Goal: Task Accomplishment & Management: Manage account settings

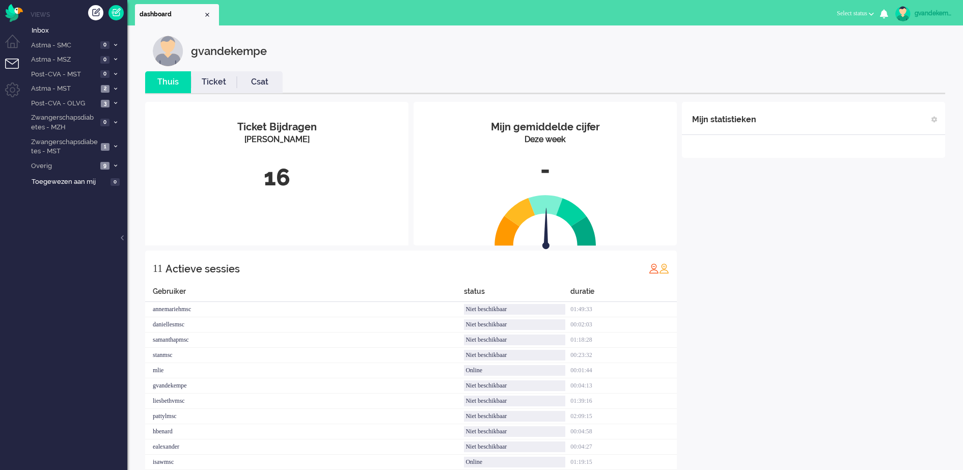
click at [871, 14] on b "button" at bounding box center [871, 14] width 5 height 4
click at [804, 44] on label "Online" at bounding box center [831, 45] width 80 height 9
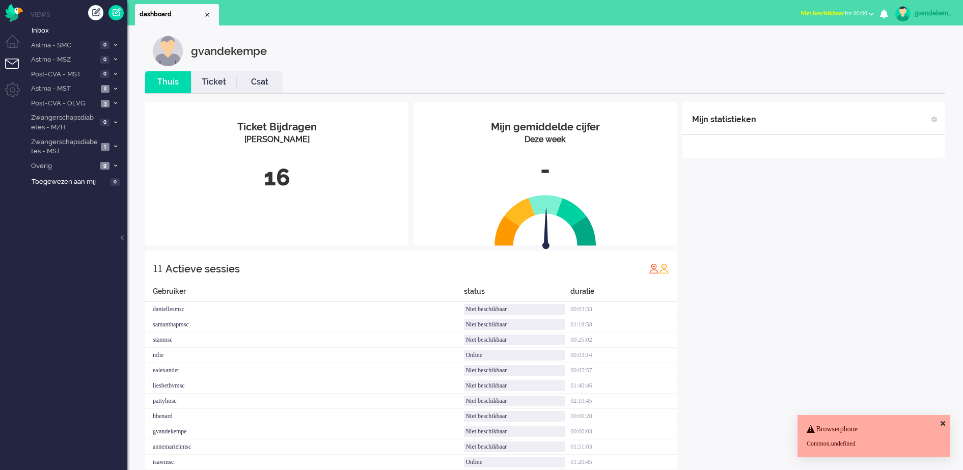
click at [858, 303] on div "Mijn statistieken + Statistieken toevoegen Bel tijd (gemiddelde dag) Wrapup tij…" at bounding box center [813, 291] width 263 height 378
click at [79, 145] on span "Zwangerschapsdiabetes - MST" at bounding box center [64, 146] width 68 height 19
click at [106, 168] on span "Open - Nieuw FO" at bounding box center [74, 169] width 68 height 10
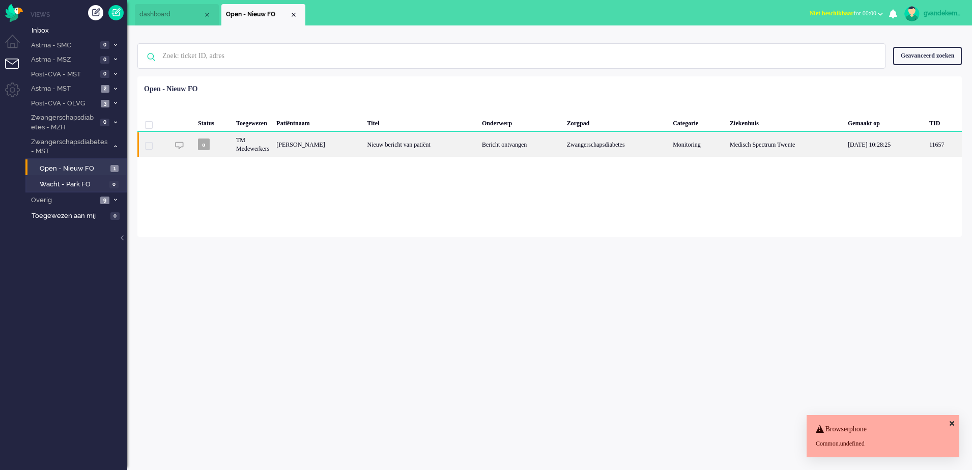
click at [633, 144] on div "Zwangerschapsdiabetes" at bounding box center [617, 144] width 106 height 25
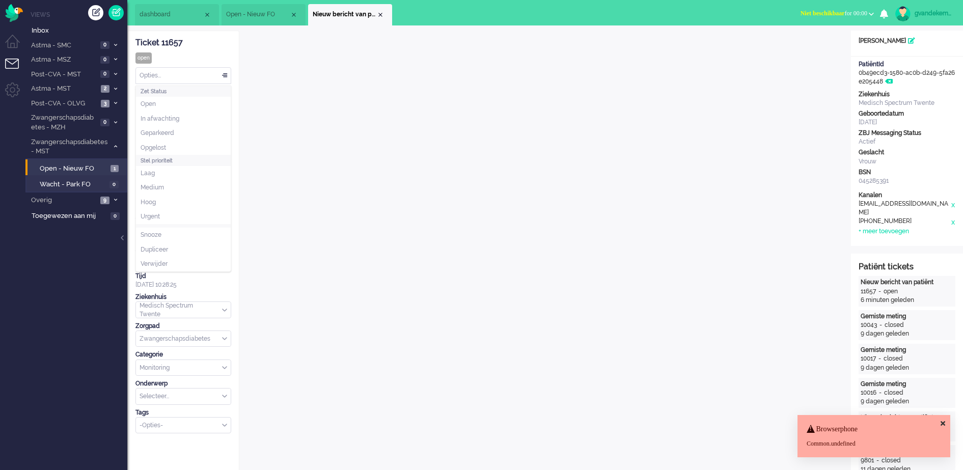
click at [226, 76] on div "Opties..." at bounding box center [183, 76] width 95 height 16
click at [191, 145] on li "Opgelost" at bounding box center [183, 148] width 95 height 15
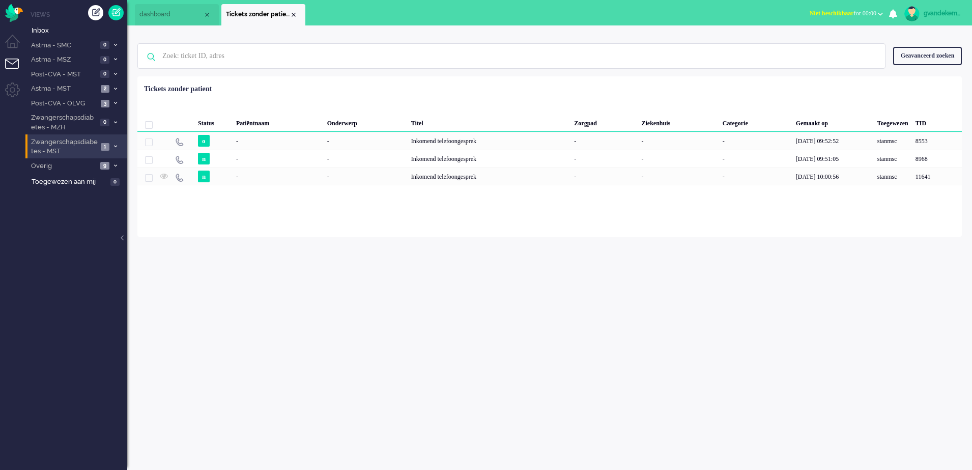
click at [114, 145] on icon at bounding box center [115, 147] width 3 height 4
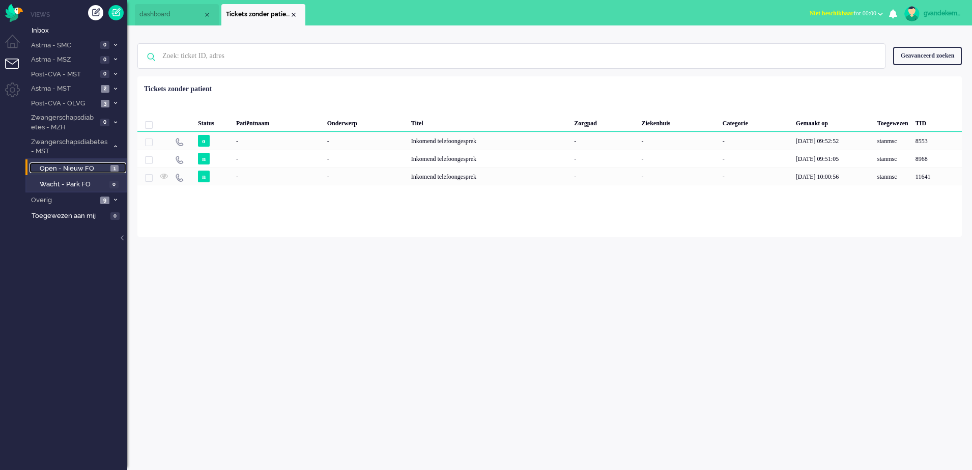
click at [112, 168] on span "1" at bounding box center [114, 169] width 8 height 8
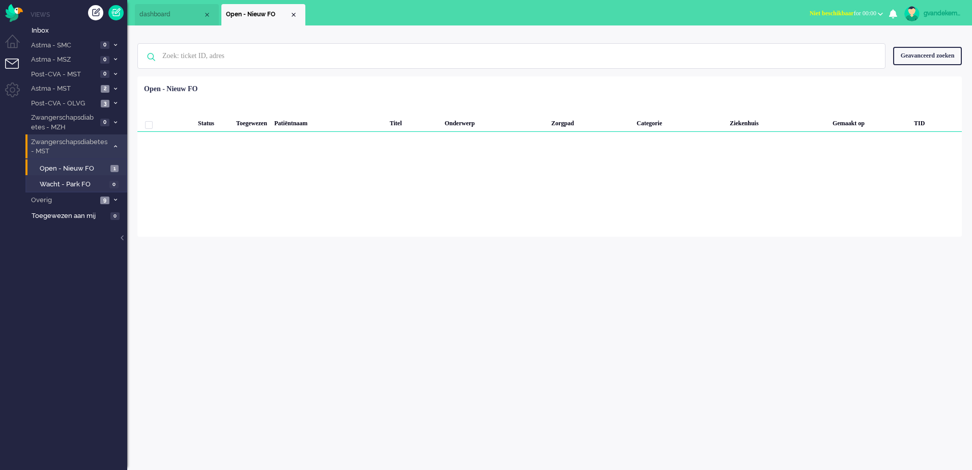
click at [114, 145] on icon at bounding box center [115, 147] width 3 height 4
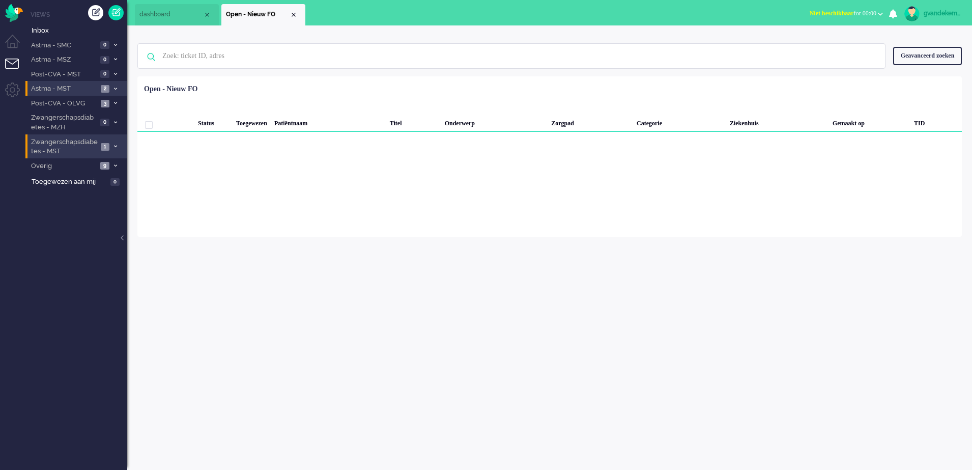
click at [115, 89] on icon at bounding box center [115, 89] width 3 height 4
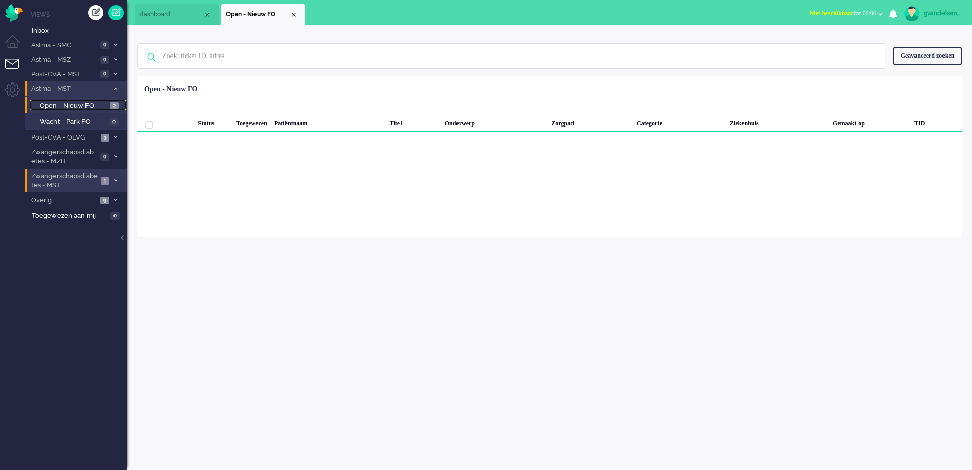
click at [100, 104] on span "Open - Nieuw FO" at bounding box center [74, 106] width 68 height 10
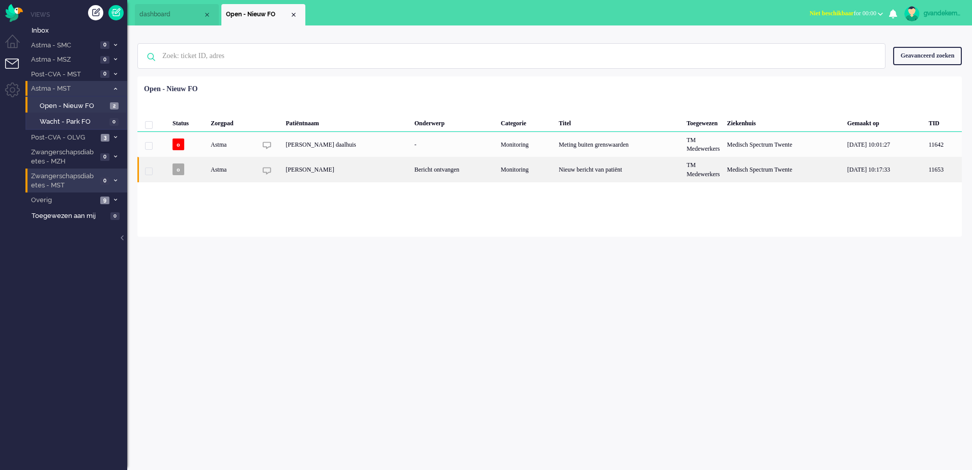
click at [440, 174] on div "Bericht ontvangen" at bounding box center [454, 169] width 87 height 25
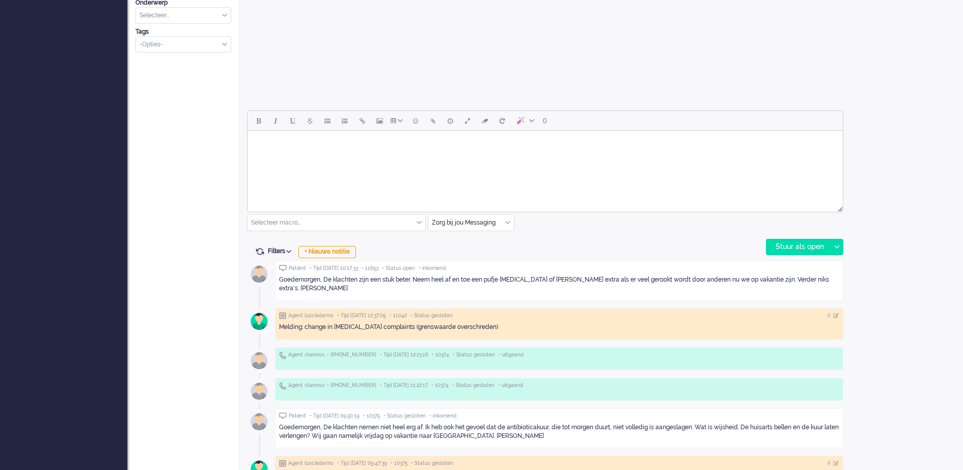
scroll to position [382, 0]
click at [339, 252] on div "+ Nieuwe notitie" at bounding box center [327, 251] width 58 height 12
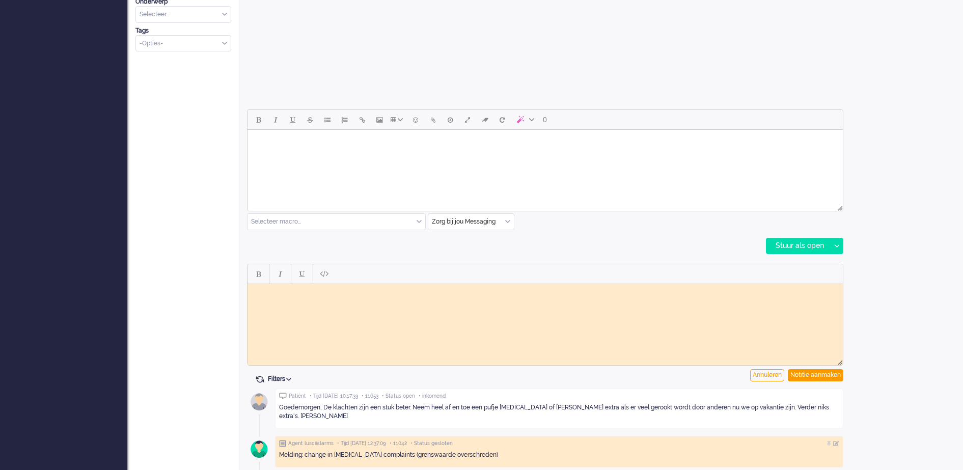
scroll to position [0, 0]
click at [370, 292] on body "Rich Text Area. Press ALT-0 for help." at bounding box center [545, 292] width 587 height 8
click at [831, 374] on div "Notitie aanmaken" at bounding box center [815, 375] width 55 height 12
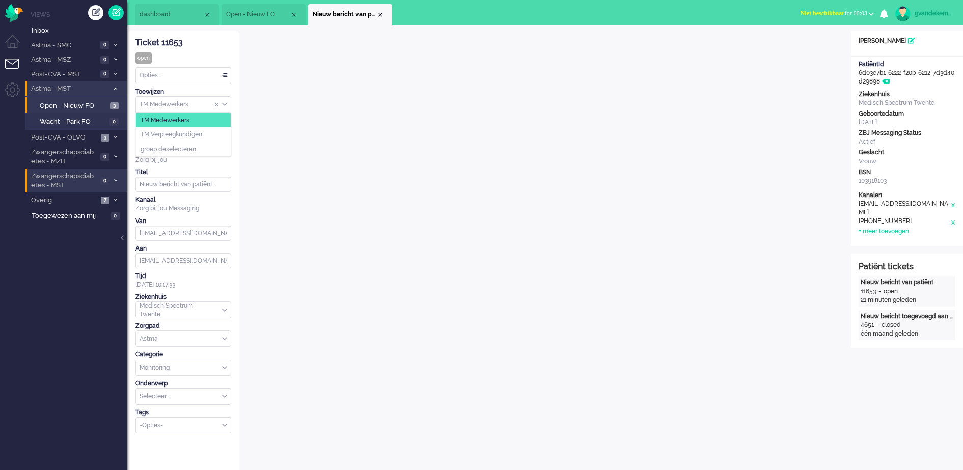
click at [225, 102] on div "TM Medewerkers" at bounding box center [183, 105] width 95 height 16
click at [202, 133] on span "TM Verpleegkundigen" at bounding box center [172, 134] width 62 height 9
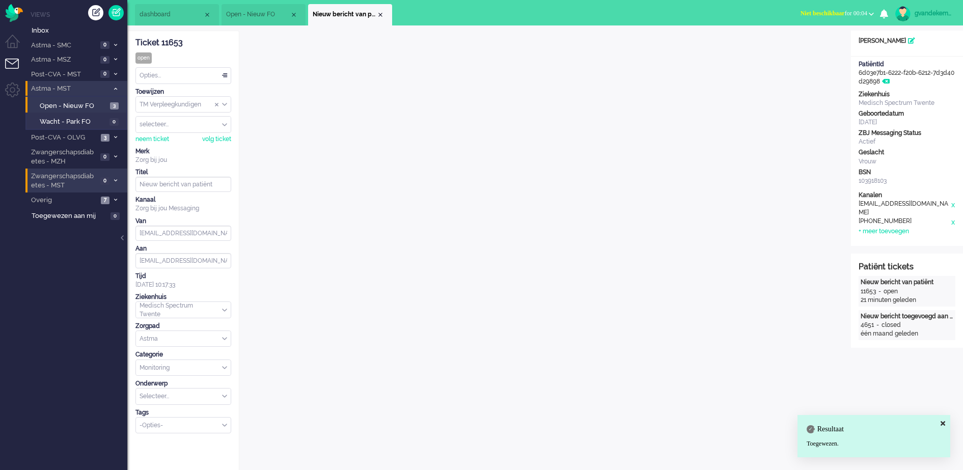
click at [380, 17] on div "Close tab" at bounding box center [380, 15] width 8 height 8
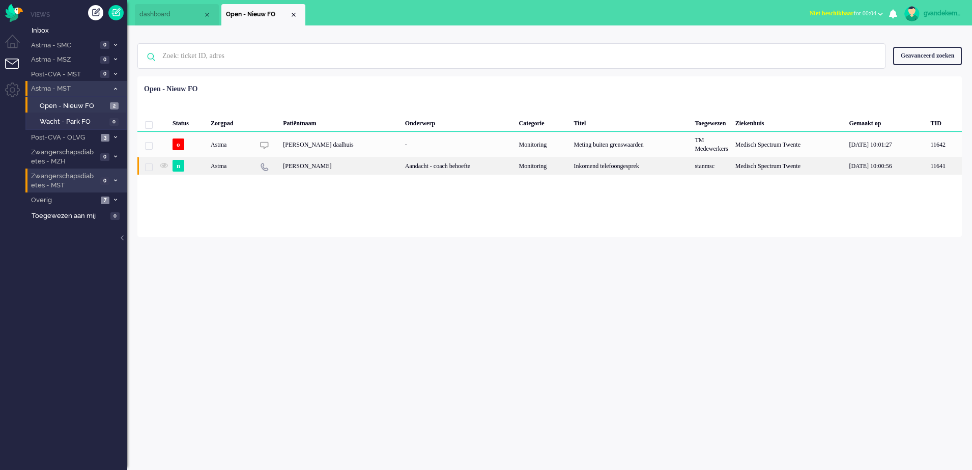
click at [386, 167] on div "[PERSON_NAME]" at bounding box center [341, 166] width 122 height 18
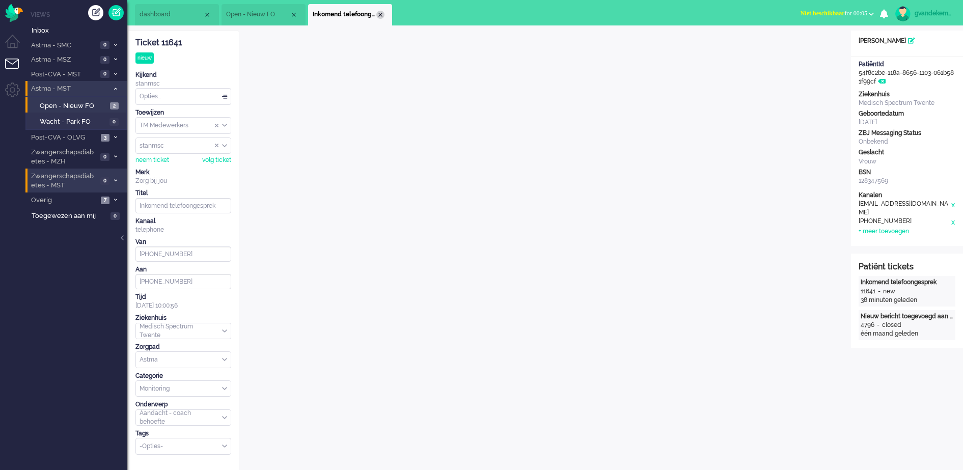
click at [378, 14] on div "Close tab" at bounding box center [380, 15] width 8 height 8
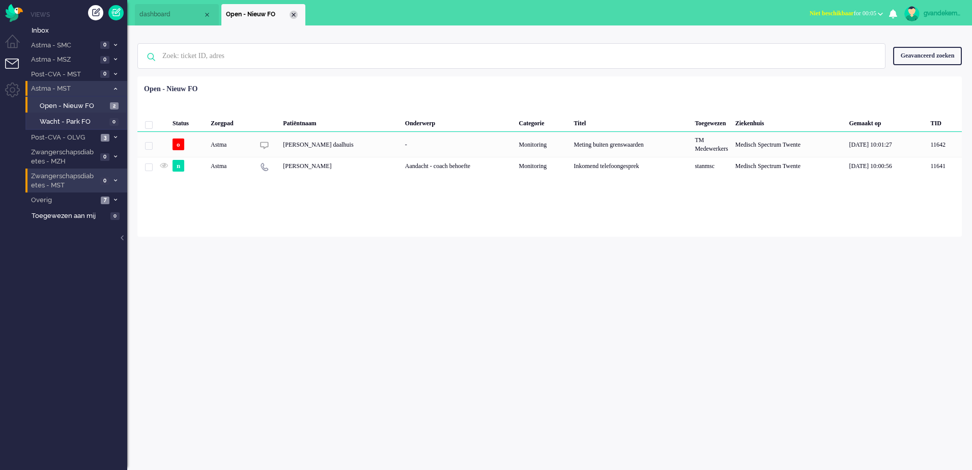
click at [294, 13] on div "Close tab" at bounding box center [294, 15] width 8 height 8
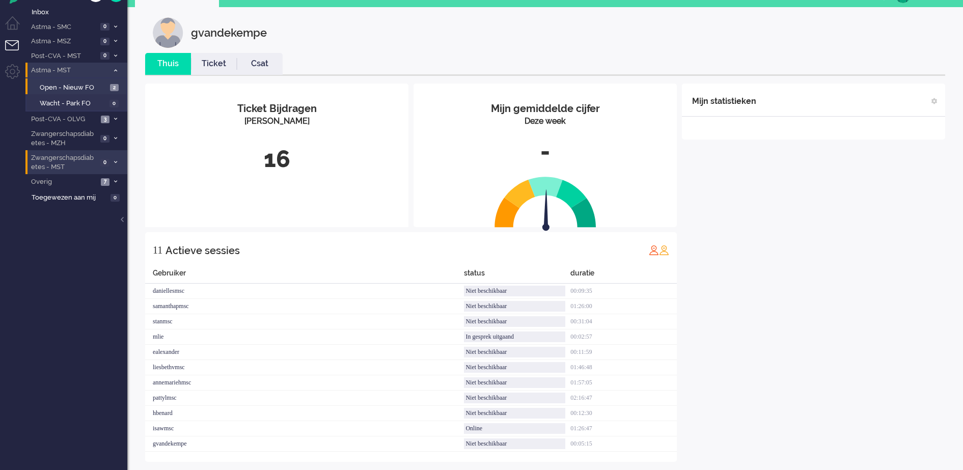
scroll to position [28, 0]
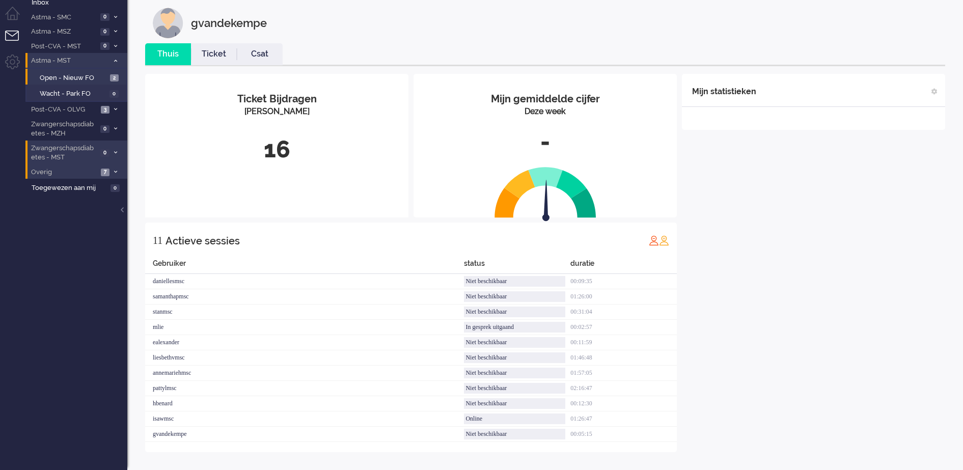
click at [106, 172] on span "7" at bounding box center [105, 173] width 9 height 8
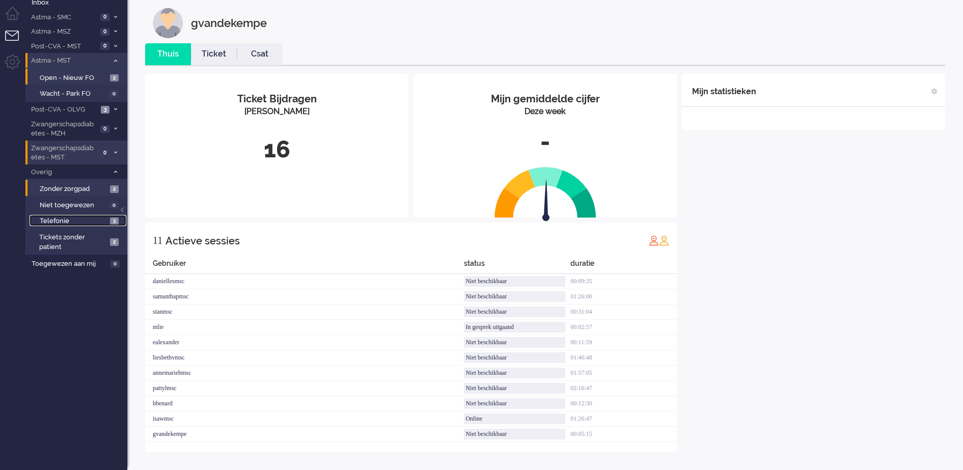
click at [108, 219] on link "Telefonie 3" at bounding box center [78, 220] width 97 height 11
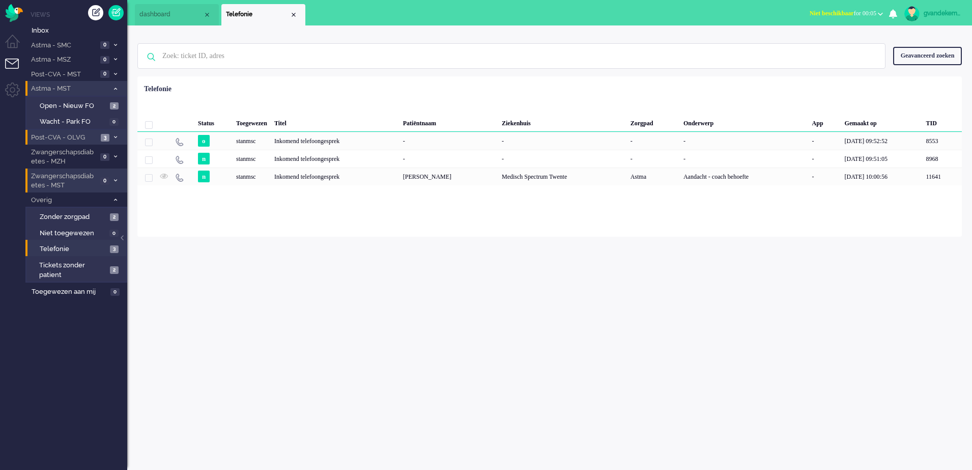
click at [76, 138] on span "Post-CVA - OLVG" at bounding box center [64, 138] width 68 height 10
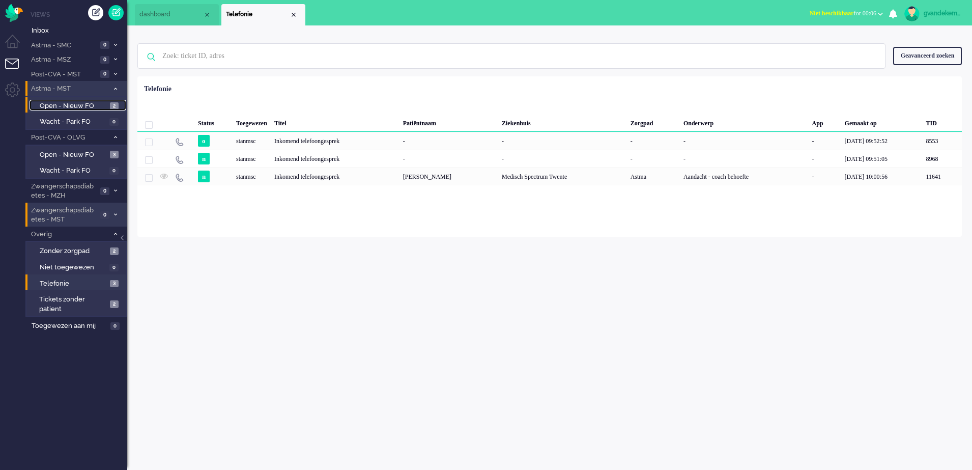
click at [92, 100] on link "Open - Nieuw FO 2" at bounding box center [78, 105] width 97 height 11
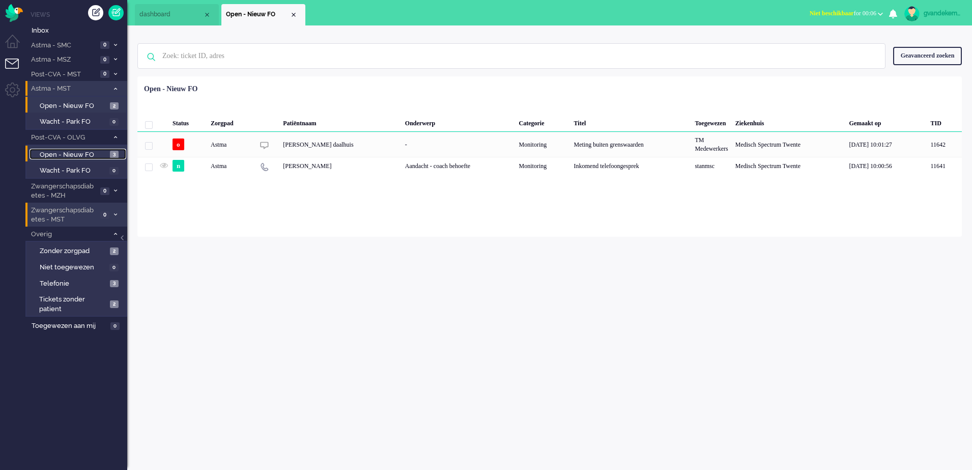
click at [82, 151] on span "Open - Nieuw FO" at bounding box center [74, 155] width 68 height 10
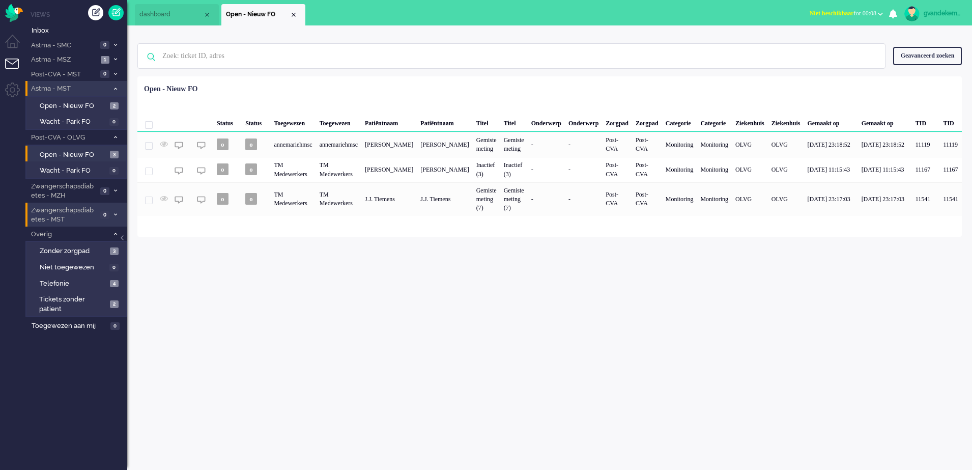
click at [879, 13] on b "button" at bounding box center [880, 14] width 5 height 4
click at [810, 45] on label "Online" at bounding box center [841, 45] width 80 height 9
click at [114, 251] on span "3" at bounding box center [114, 251] width 9 height 8
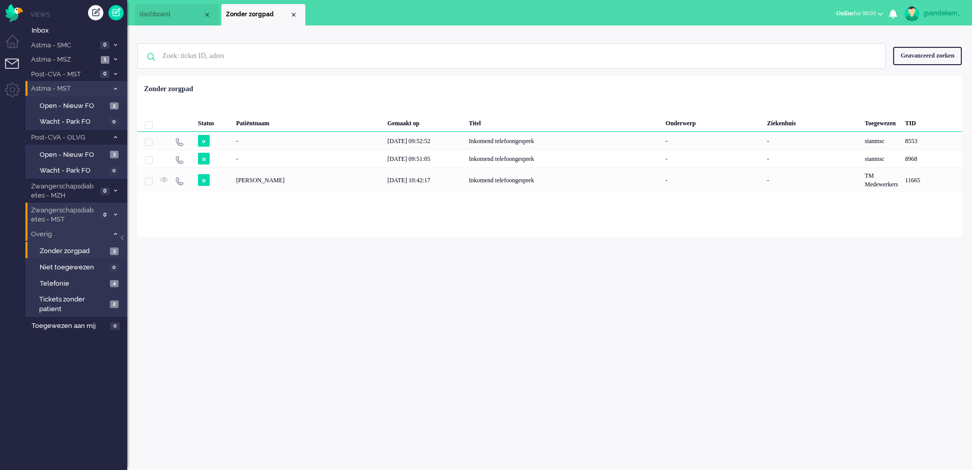
click at [115, 234] on icon at bounding box center [115, 234] width 3 height 4
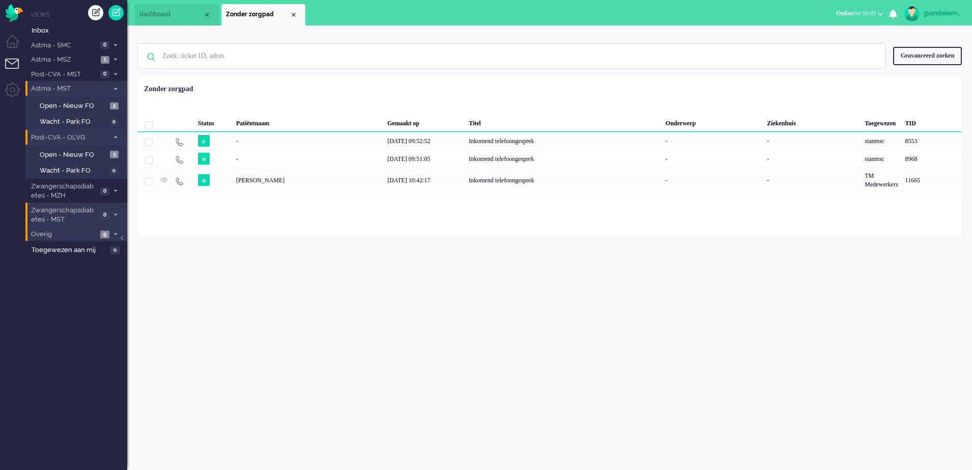
click at [114, 137] on icon at bounding box center [115, 137] width 3 height 4
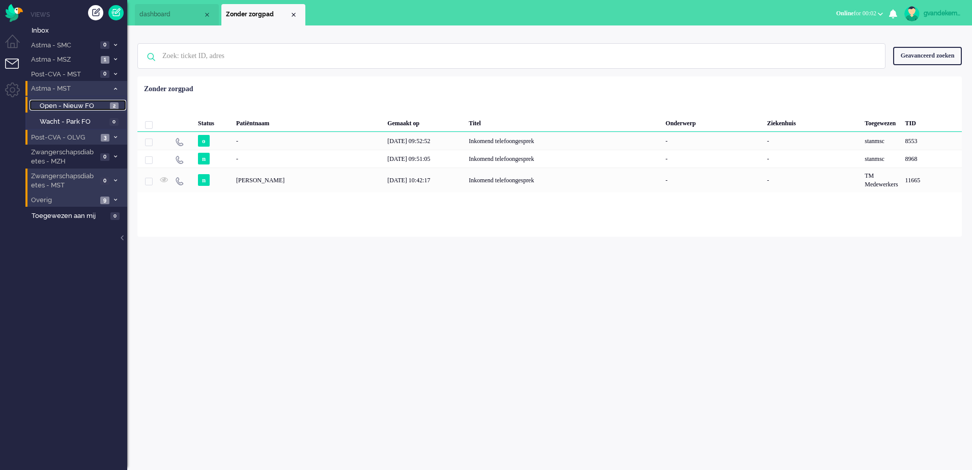
click at [103, 105] on span "Open - Nieuw FO" at bounding box center [74, 106] width 68 height 10
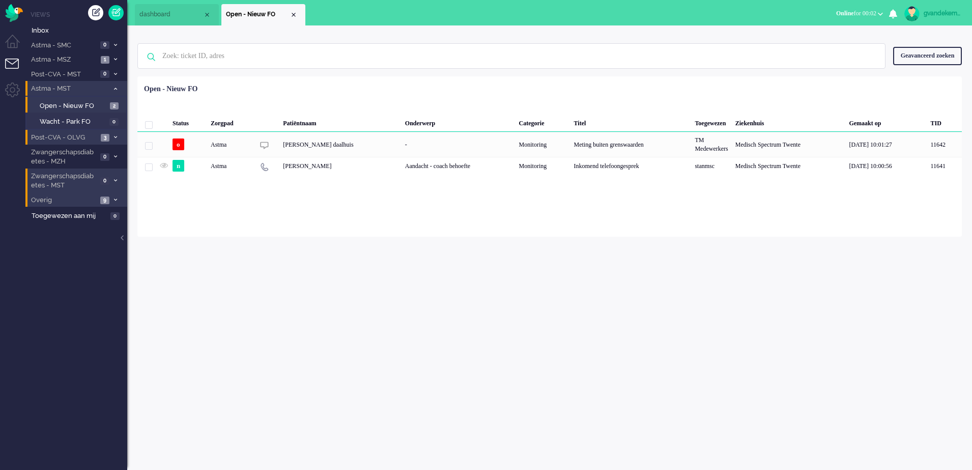
click at [116, 88] on icon at bounding box center [115, 89] width 3 height 4
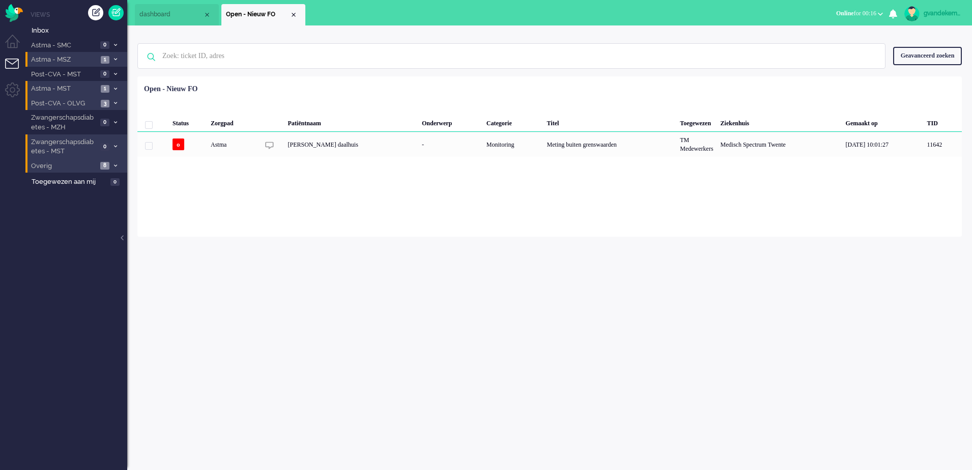
click at [117, 60] on icon at bounding box center [115, 60] width 3 height 4
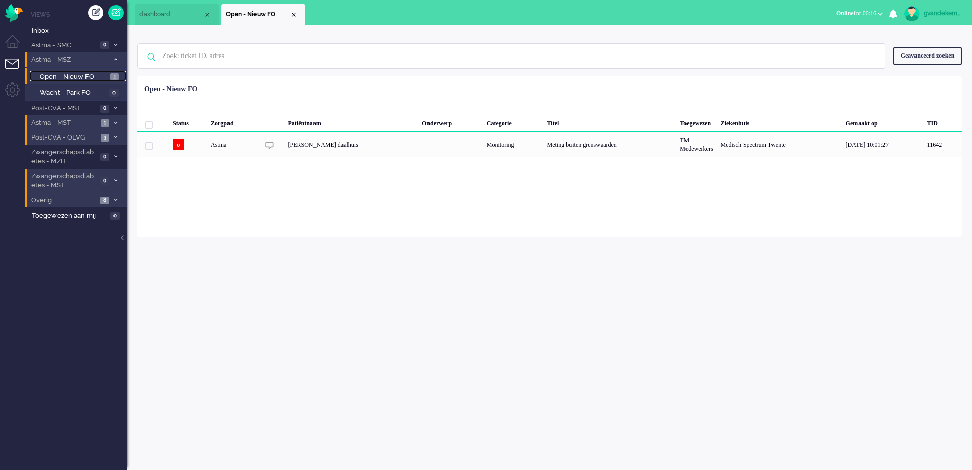
click at [83, 75] on span "Open - Nieuw FO" at bounding box center [74, 77] width 68 height 10
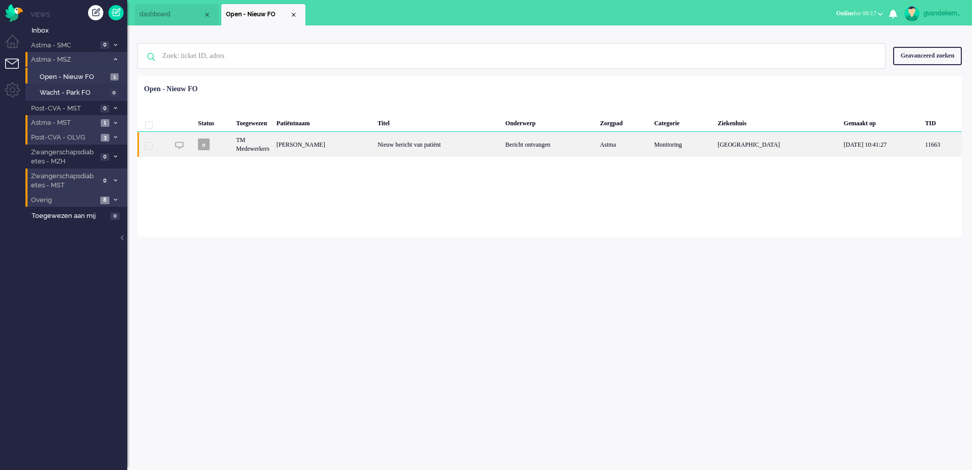
click at [468, 150] on div "Nieuw bericht van patiënt" at bounding box center [438, 144] width 128 height 25
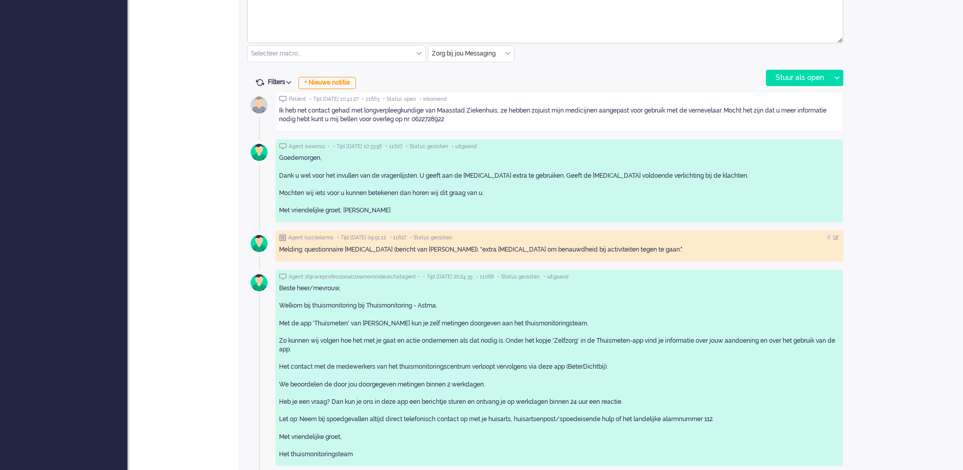
scroll to position [554, 0]
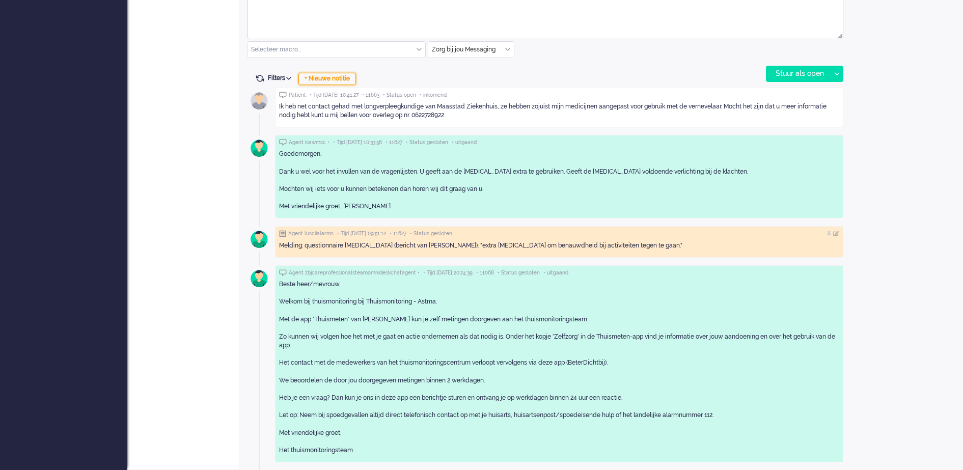
click at [342, 78] on div "+ Nieuwe notitie" at bounding box center [327, 79] width 58 height 12
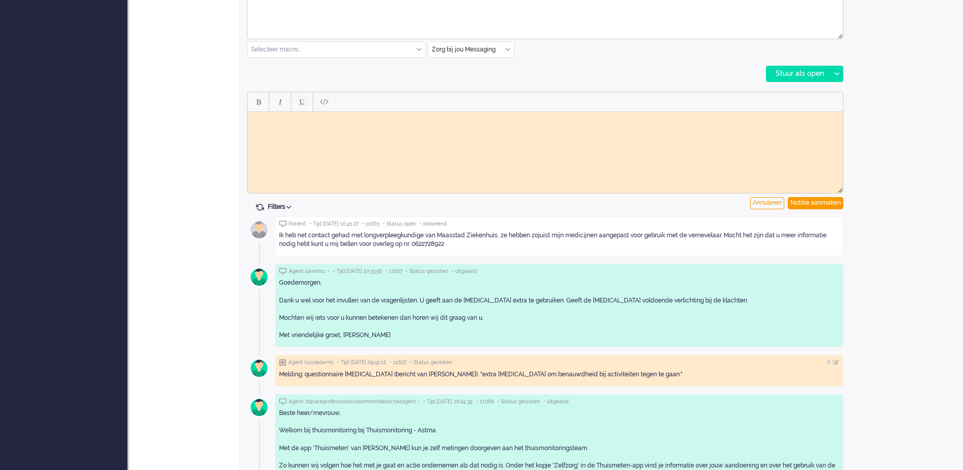
scroll to position [0, 0]
click at [357, 120] on body "Rich Text Area. Press ALT-0 for help." at bounding box center [545, 120] width 587 height 8
click at [823, 203] on div "Notitie aanmaken" at bounding box center [815, 203] width 55 height 12
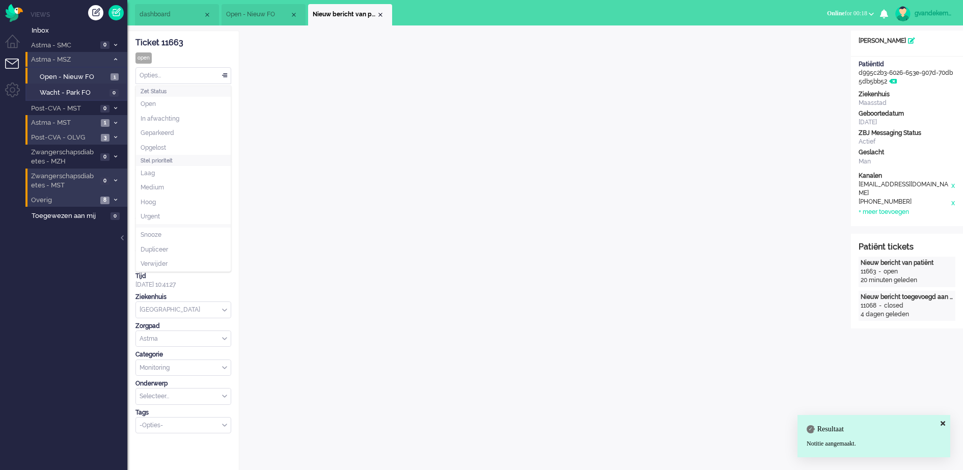
click at [226, 76] on div "Opties..." at bounding box center [183, 76] width 95 height 16
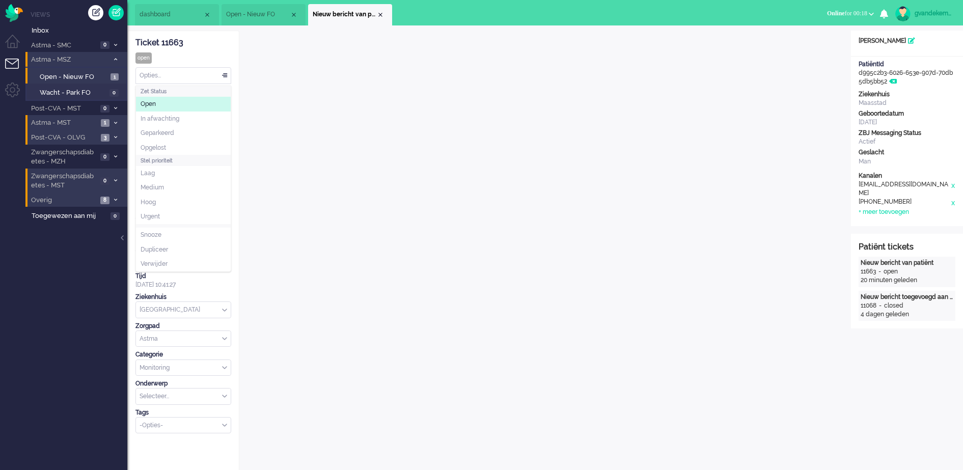
click at [225, 74] on span at bounding box center [224, 75] width 10 height 7
click at [223, 125] on div "selecteer..." at bounding box center [183, 125] width 95 height 16
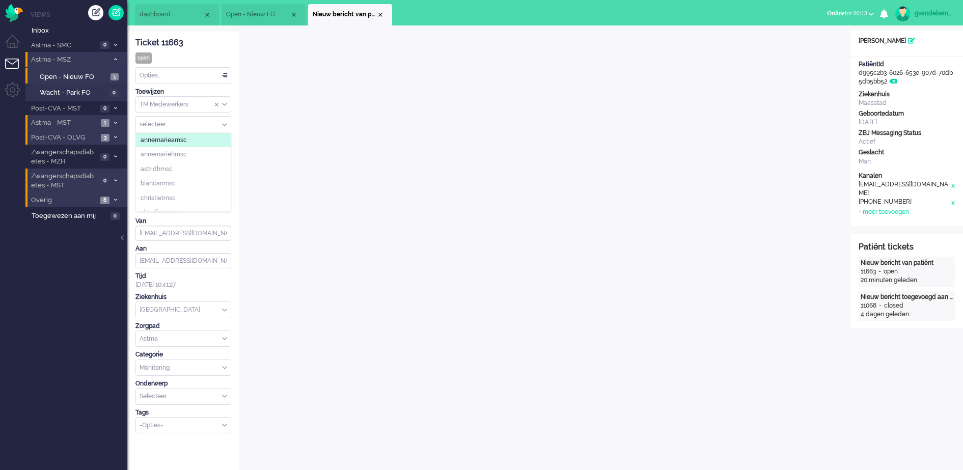
click at [223, 123] on span "Assign User" at bounding box center [224, 124] width 5 height 7
click at [224, 104] on div "TM Medewerkers" at bounding box center [183, 105] width 95 height 16
click at [197, 133] on span "TM Verpleegkundigen" at bounding box center [172, 134] width 62 height 9
click at [379, 13] on div "Close tab" at bounding box center [380, 15] width 8 height 8
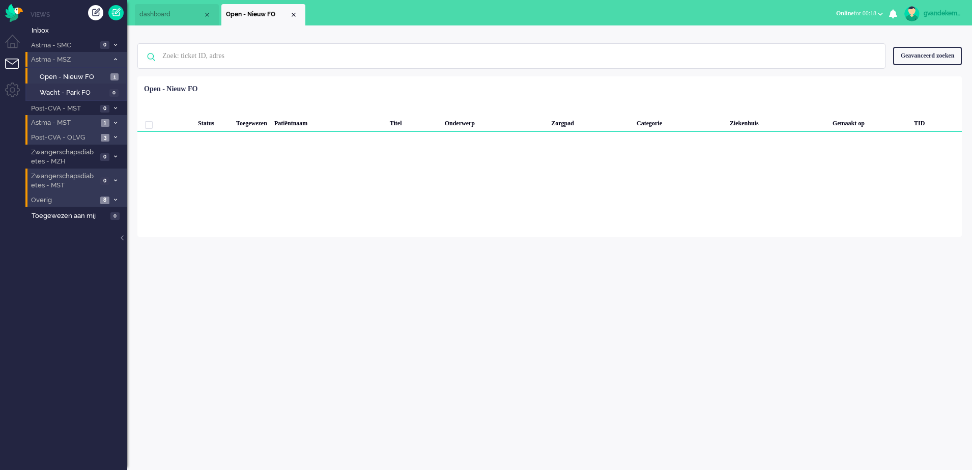
click at [117, 59] on span at bounding box center [116, 60] width 8 height 6
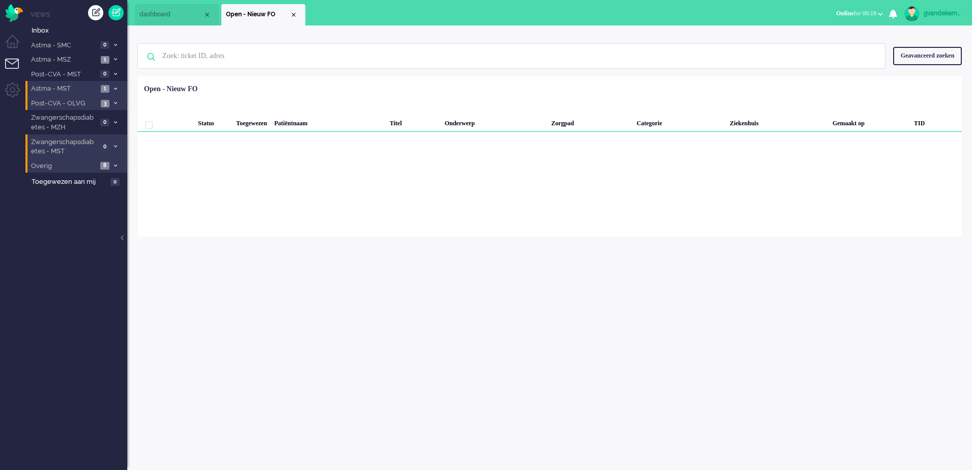
click at [115, 165] on icon at bounding box center [115, 166] width 3 height 4
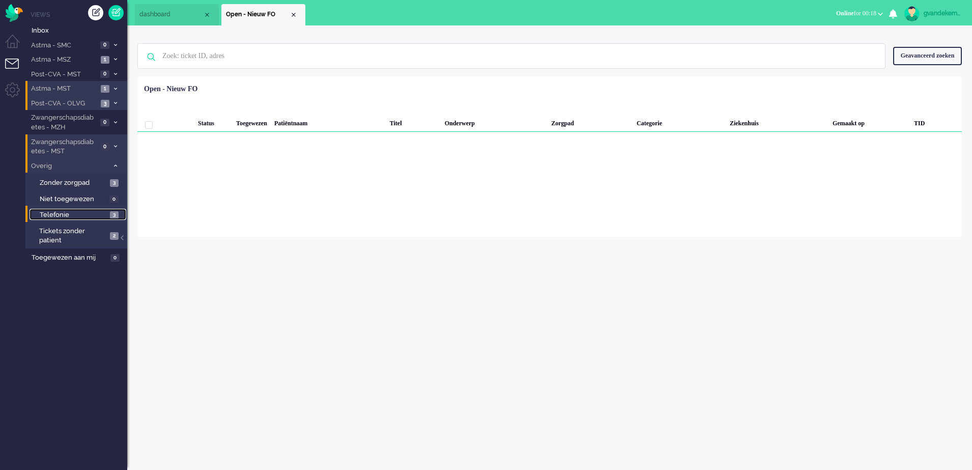
click at [114, 214] on span "3" at bounding box center [114, 215] width 9 height 8
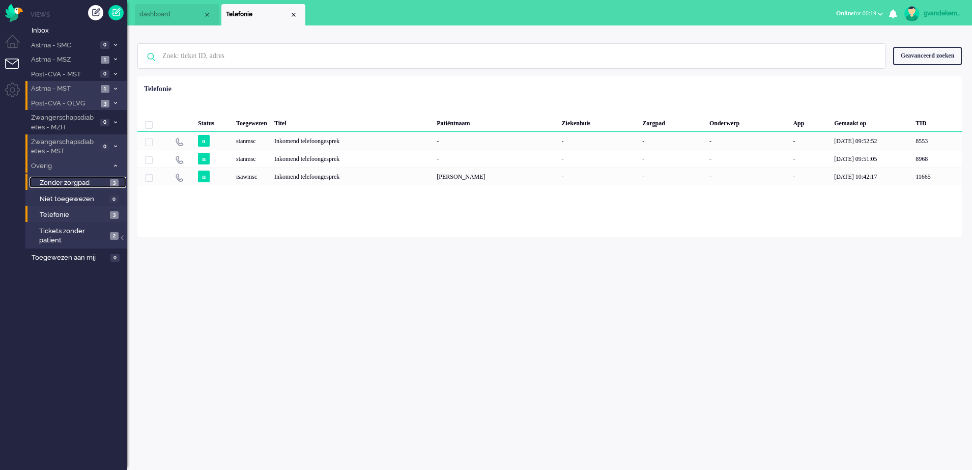
click at [112, 184] on span "3" at bounding box center [114, 183] width 9 height 8
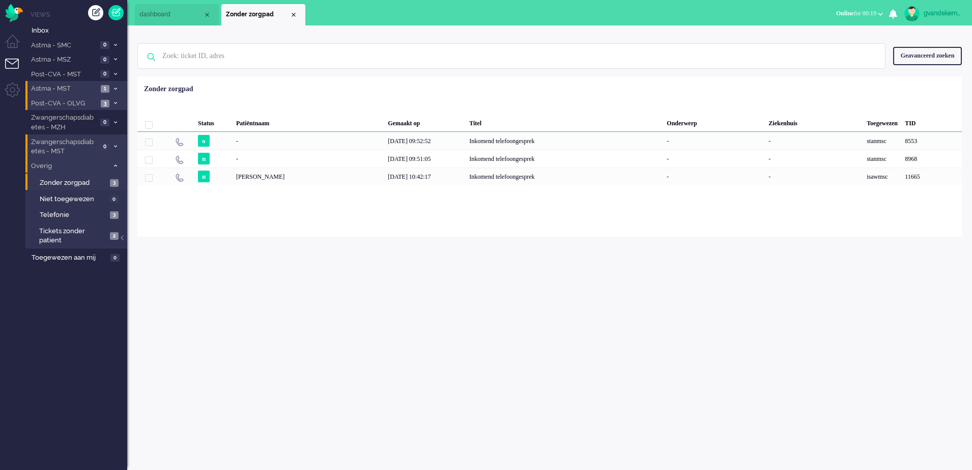
click at [115, 165] on icon at bounding box center [115, 166] width 3 height 4
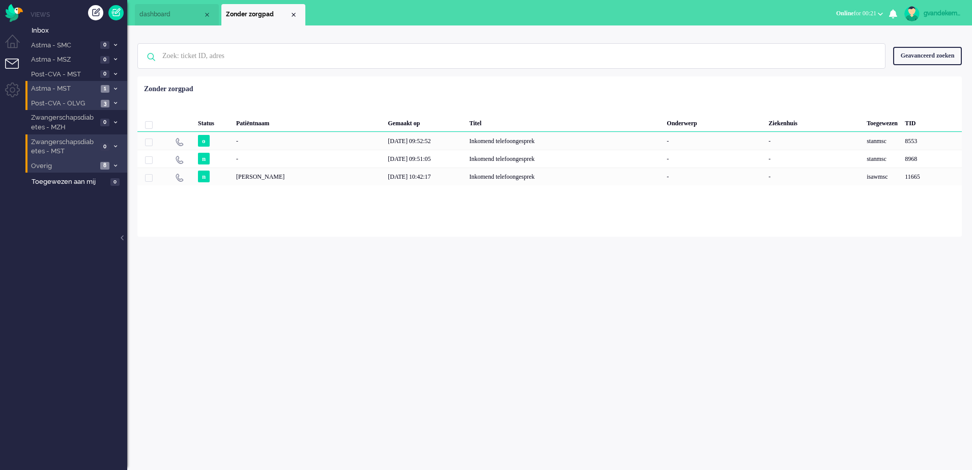
click at [112, 89] on span at bounding box center [116, 89] width 8 height 6
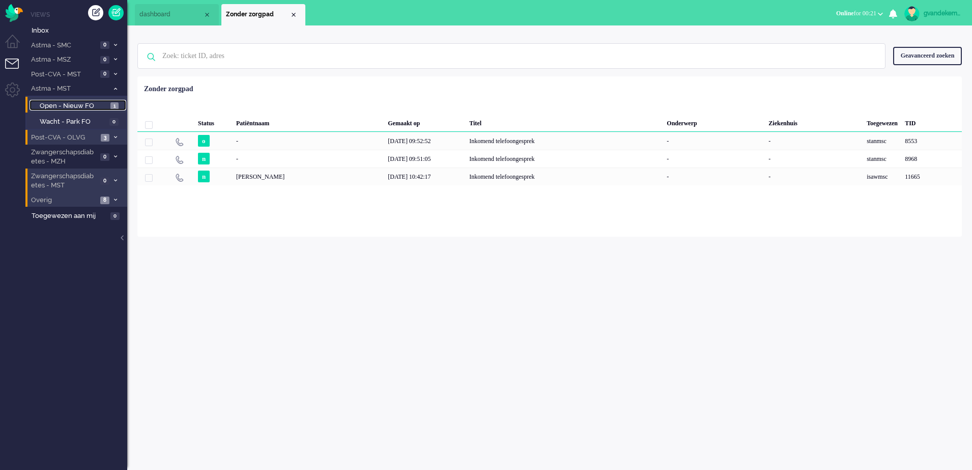
click at [97, 106] on span "Open - Nieuw FO" at bounding box center [74, 106] width 68 height 10
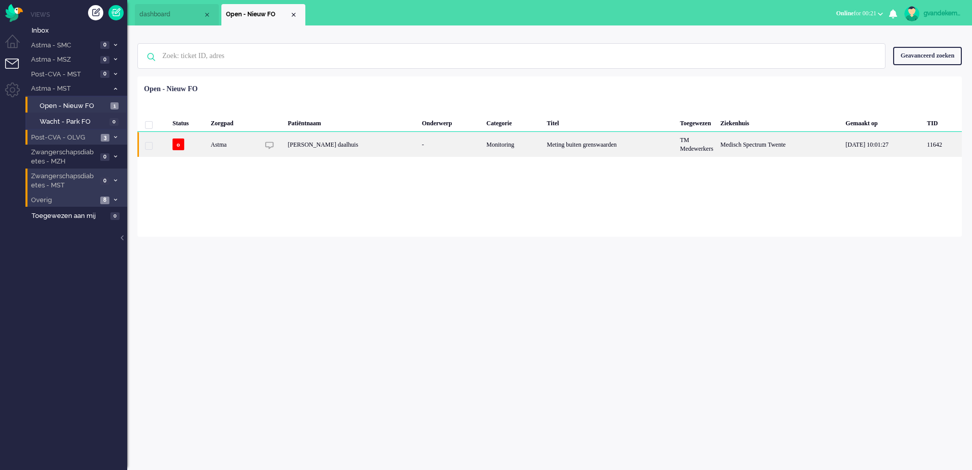
click at [642, 148] on div "Meting buiten grenswaarden" at bounding box center [610, 144] width 133 height 25
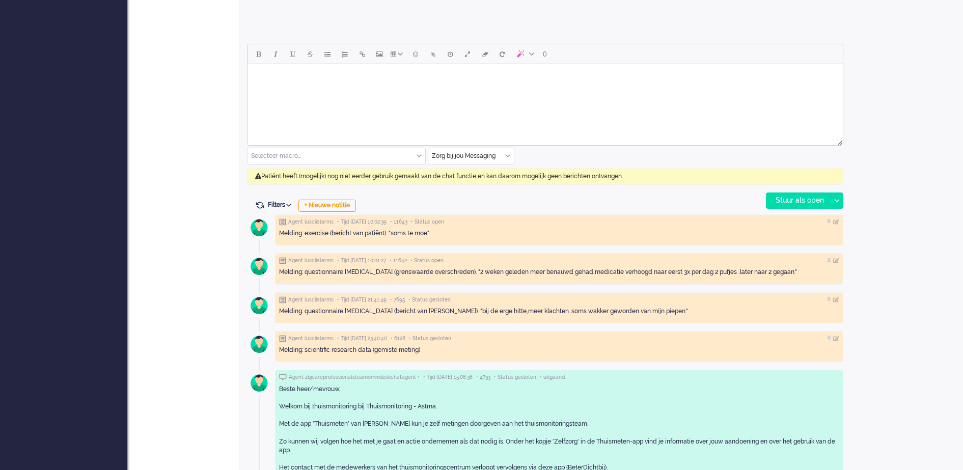
scroll to position [476, 0]
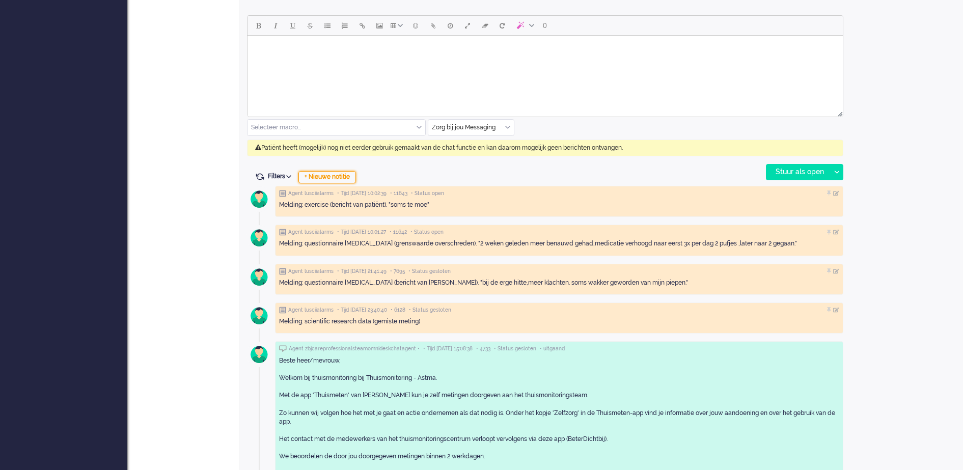
click at [344, 177] on div "+ Nieuwe notitie" at bounding box center [327, 177] width 58 height 12
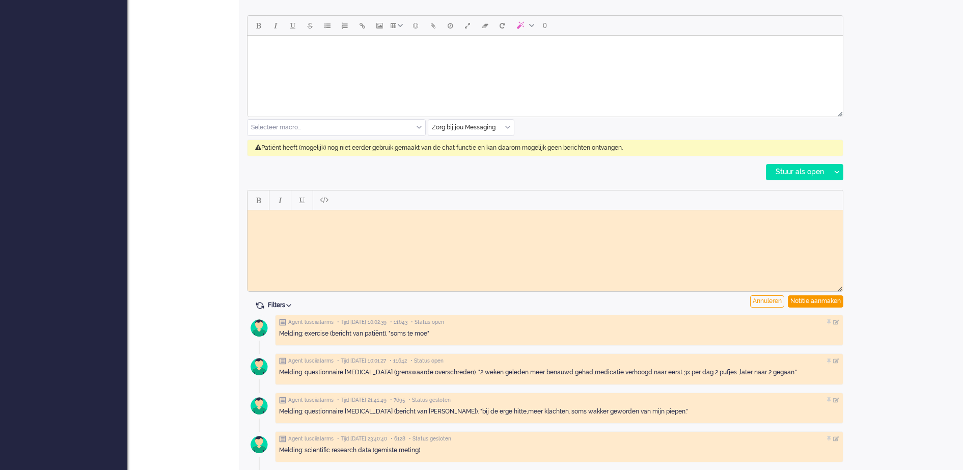
scroll to position [0, 0]
click at [353, 221] on html at bounding box center [544, 218] width 595 height 16
click at [363, 218] on body "Rich Text Area. Press ALT-0 for help." at bounding box center [545, 218] width 587 height 8
drag, startPoint x: 1073, startPoint y: 509, endPoint x: 590, endPoint y: 238, distance: 553.7
click at [302, 217] on body "Melding buitengrenswaarden binnengekomen bij FO GJ" at bounding box center [545, 221] width 587 height 15
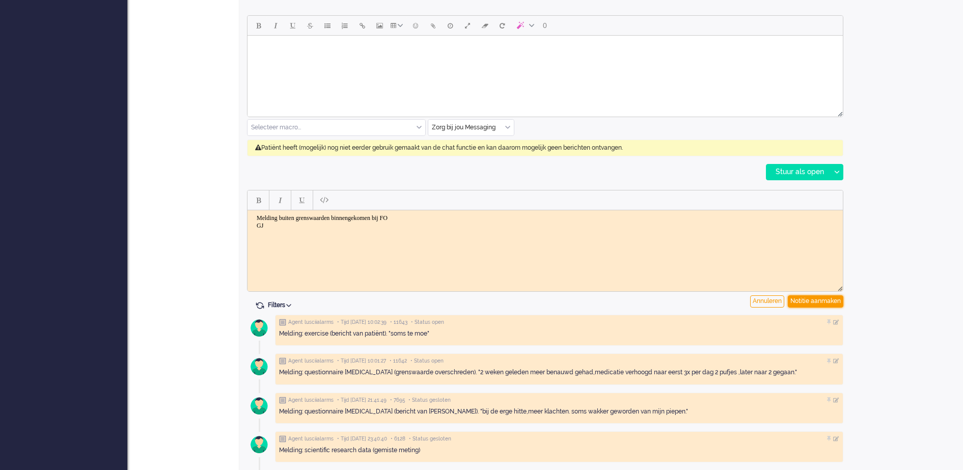
click at [812, 299] on div "Notitie aanmaken" at bounding box center [815, 301] width 55 height 12
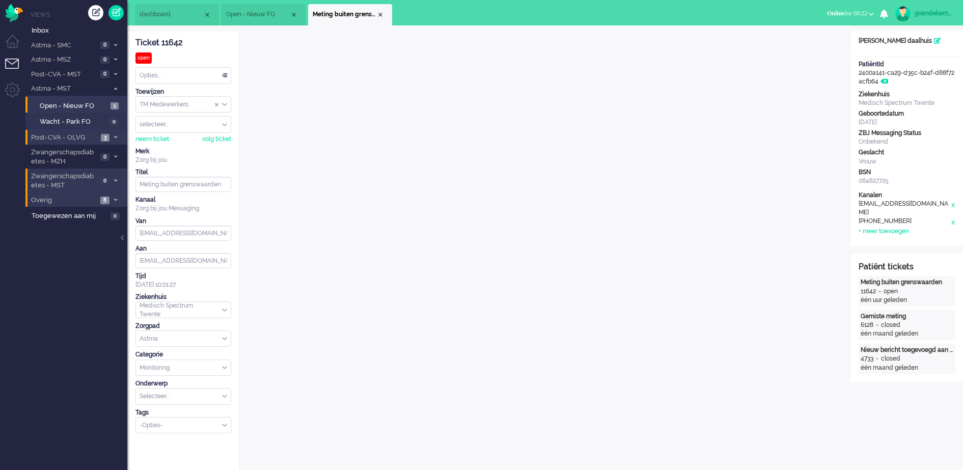
click at [225, 103] on div "TM Medewerkers" at bounding box center [183, 105] width 95 height 16
click at [202, 132] on span "TM Verpleegkundigen" at bounding box center [172, 134] width 62 height 9
click at [226, 103] on div "TM Verpleegkundigen" at bounding box center [183, 105] width 95 height 16
click at [201, 133] on span "TM Verpleegkundigen" at bounding box center [172, 134] width 62 height 9
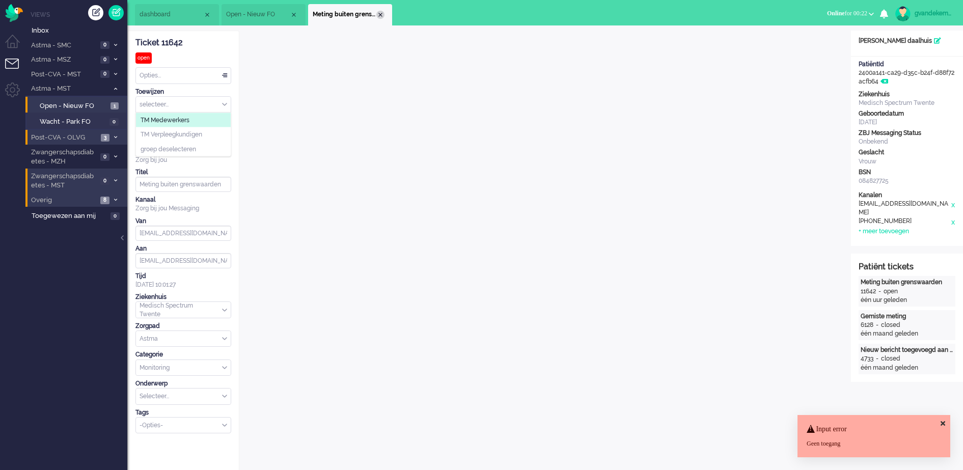
click at [380, 15] on div "Close tab" at bounding box center [380, 15] width 8 height 8
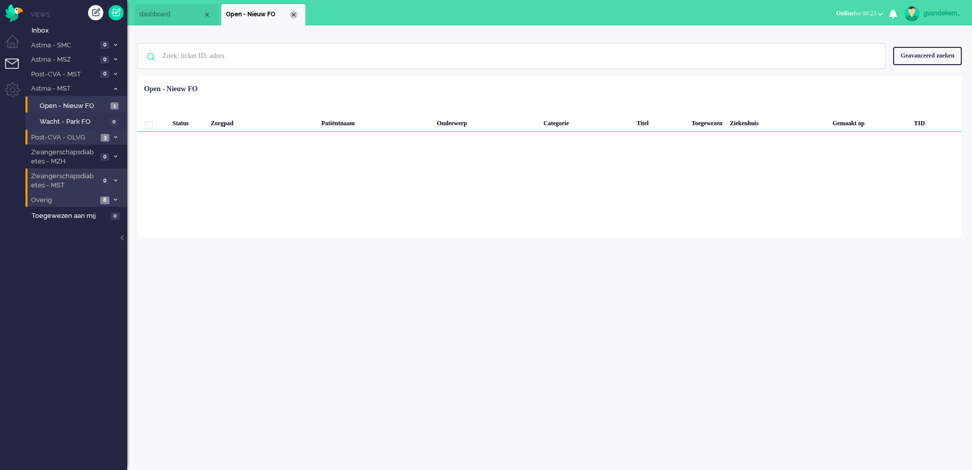
click at [294, 14] on div "Close tab" at bounding box center [294, 15] width 8 height 8
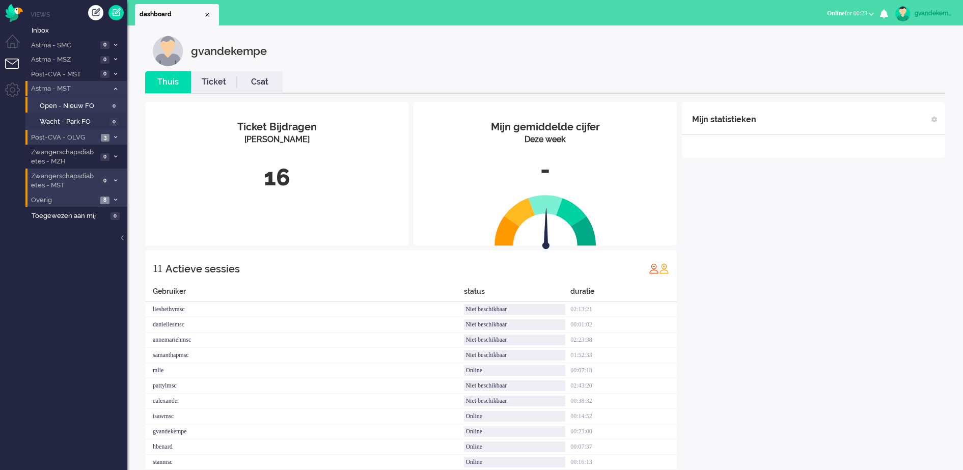
click at [115, 87] on icon at bounding box center [115, 89] width 3 height 4
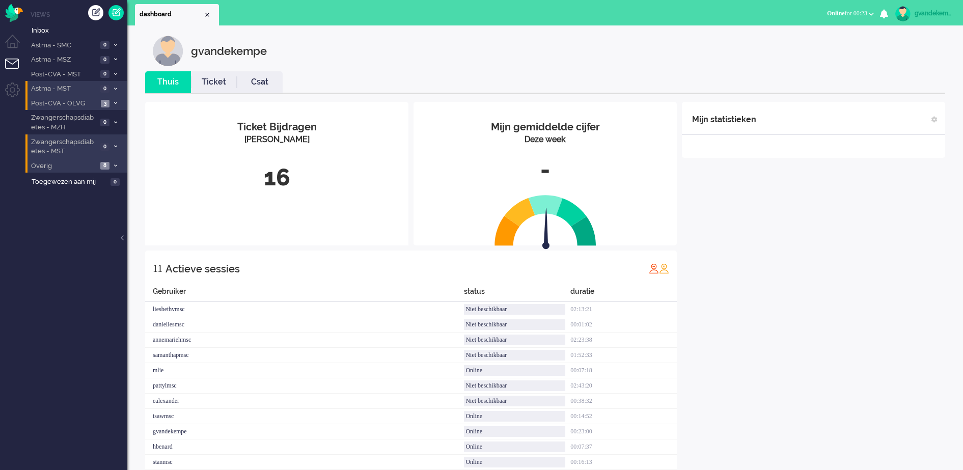
click at [92, 102] on span "Post-CVA - OLVG" at bounding box center [64, 104] width 68 height 10
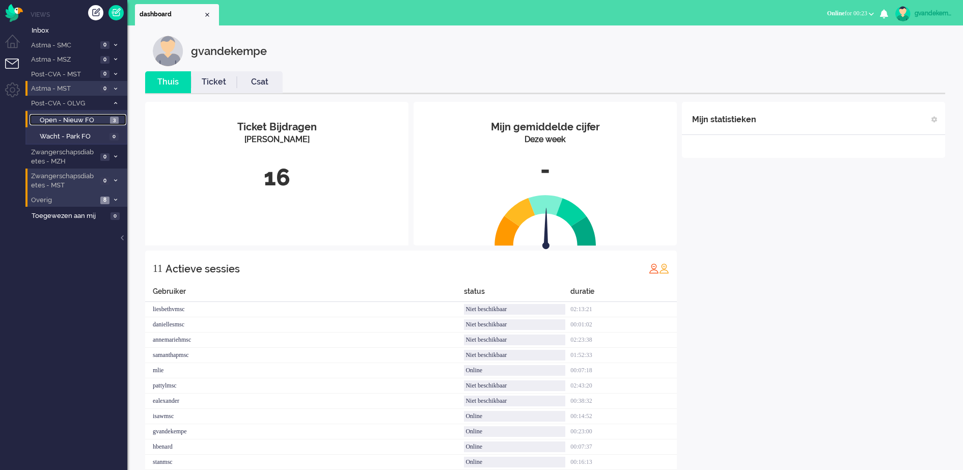
click at [80, 117] on span "Open - Nieuw FO" at bounding box center [74, 121] width 68 height 10
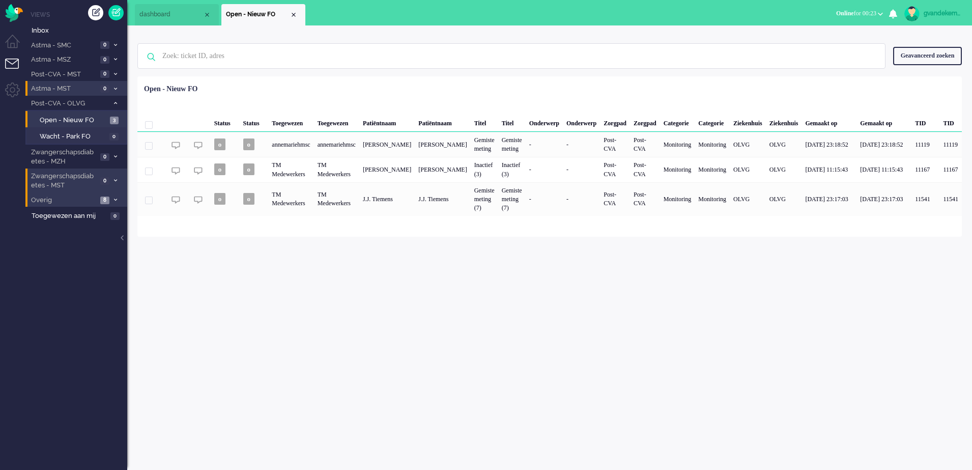
click at [116, 103] on icon at bounding box center [115, 103] width 3 height 4
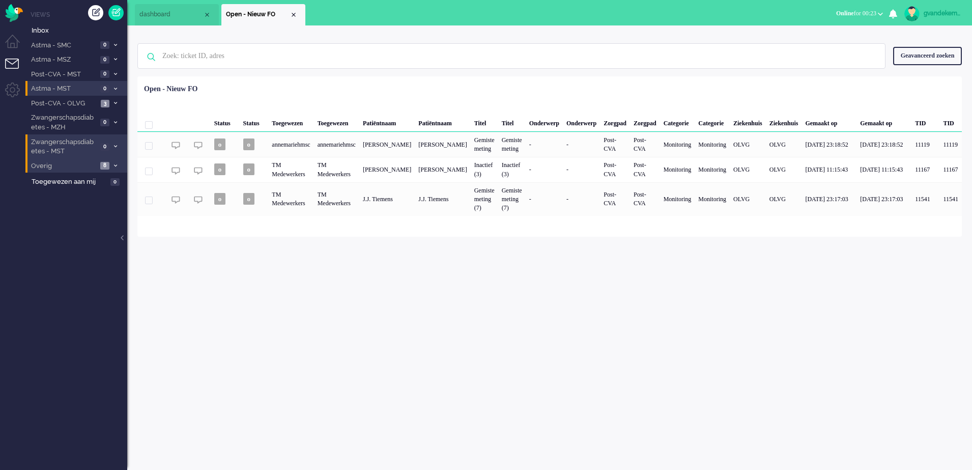
click at [114, 164] on icon at bounding box center [115, 166] width 3 height 4
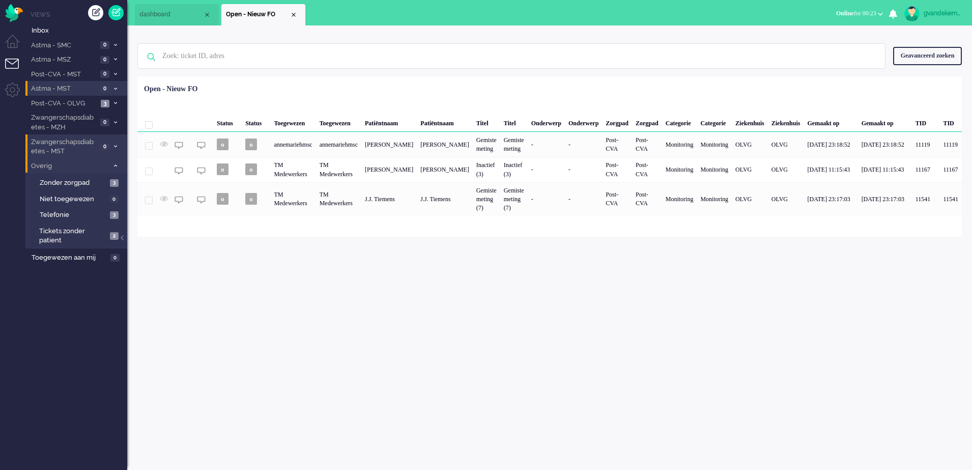
click at [115, 166] on icon at bounding box center [115, 166] width 3 height 4
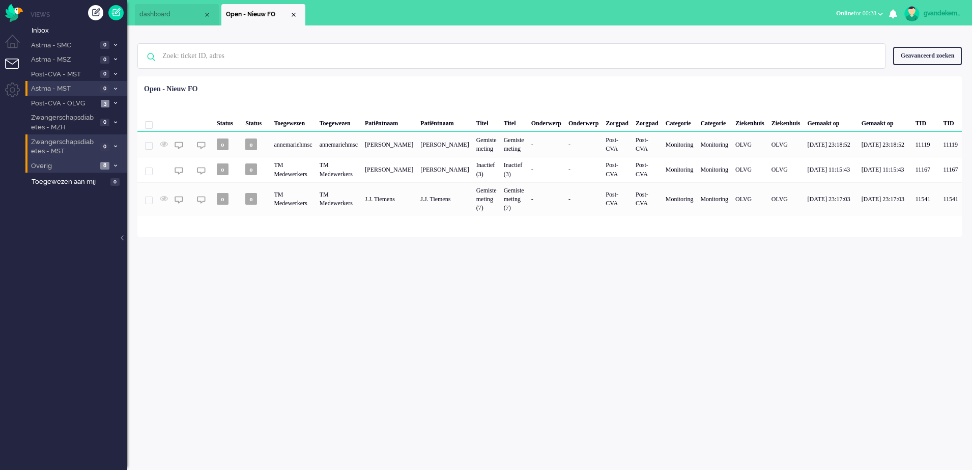
click at [116, 165] on icon at bounding box center [115, 166] width 3 height 4
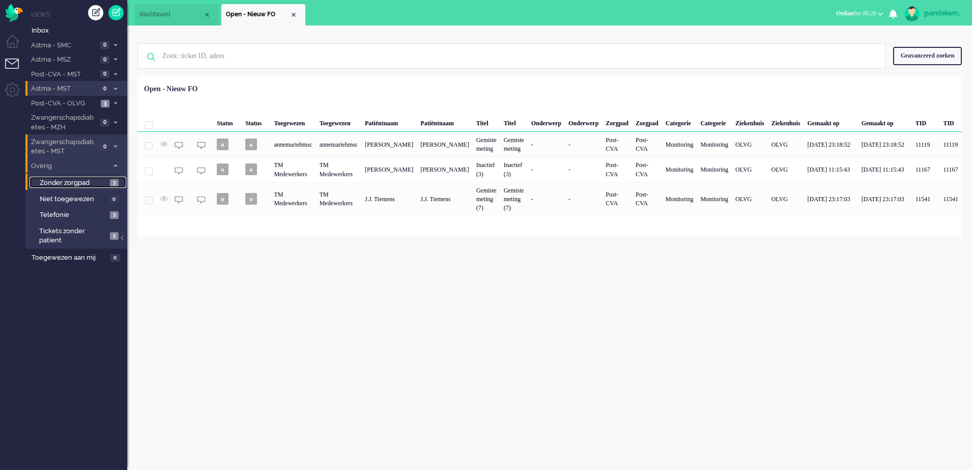
click at [110, 180] on span "3" at bounding box center [114, 183] width 9 height 8
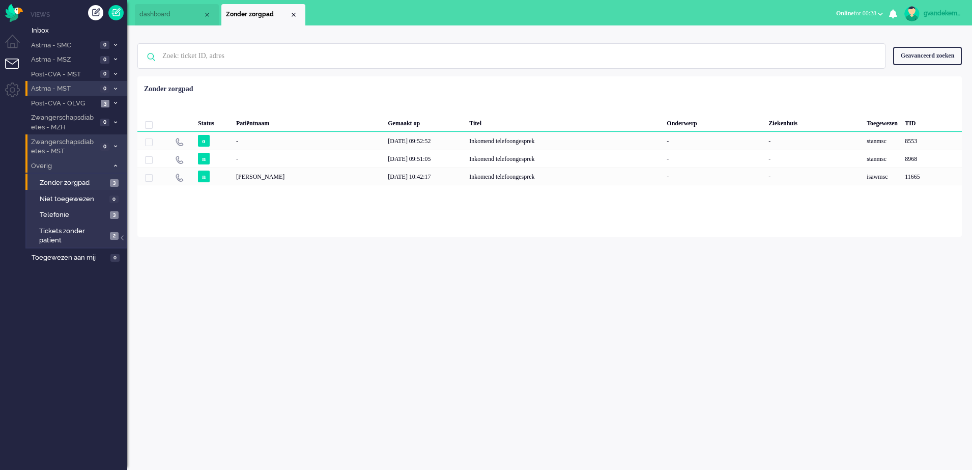
click at [116, 164] on icon at bounding box center [115, 166] width 3 height 4
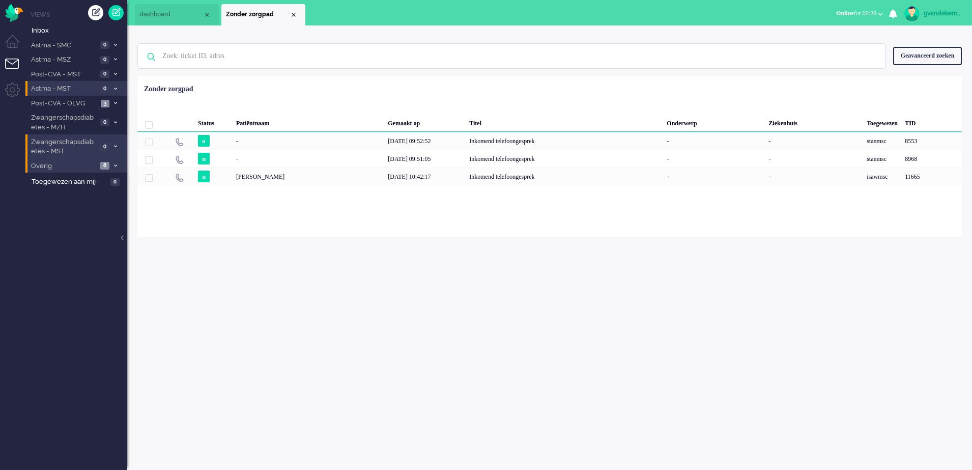
click at [115, 101] on icon at bounding box center [115, 103] width 3 height 4
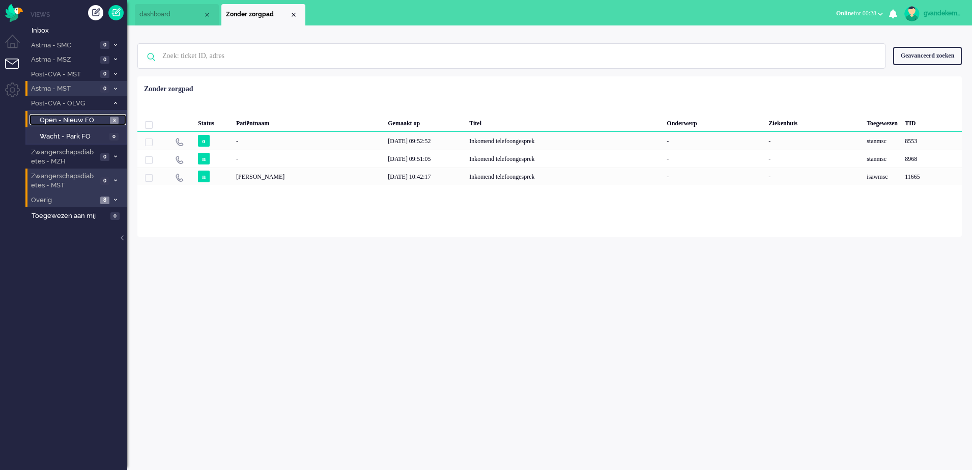
click at [91, 117] on span "Open - Nieuw FO" at bounding box center [74, 121] width 68 height 10
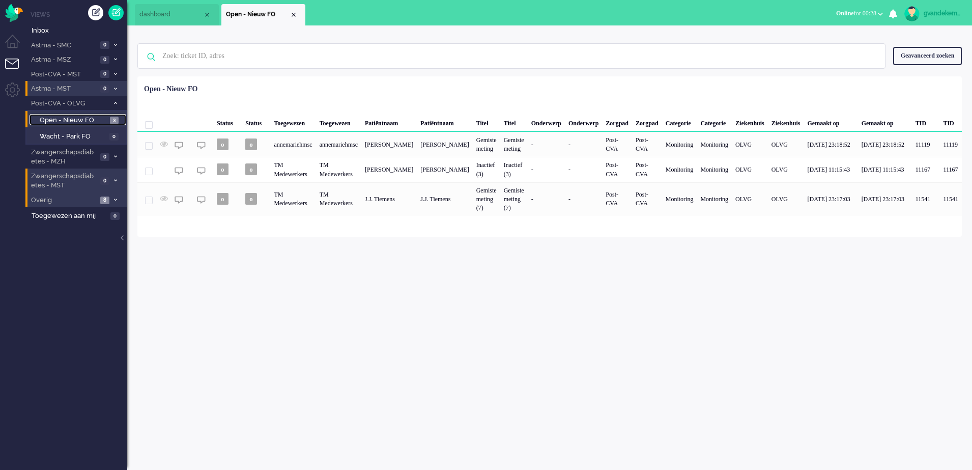
click at [292, 15] on div "Close tab" at bounding box center [294, 15] width 8 height 8
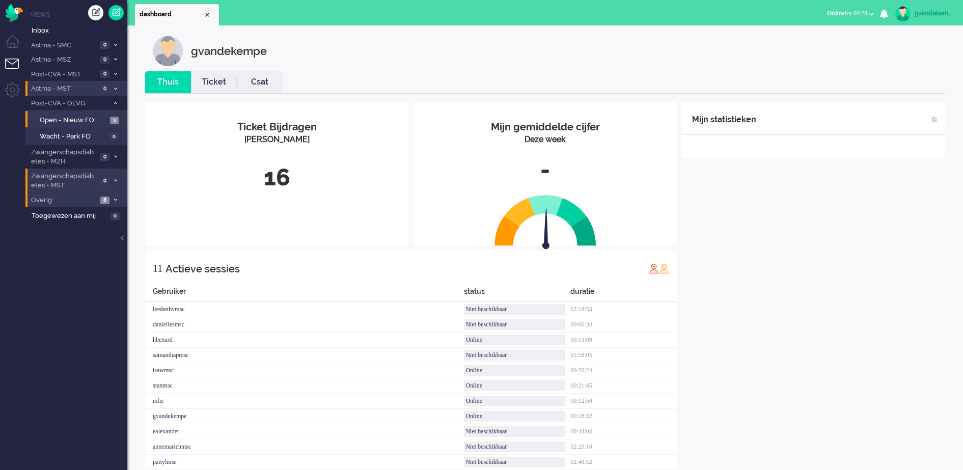
click at [115, 101] on icon at bounding box center [115, 103] width 3 height 4
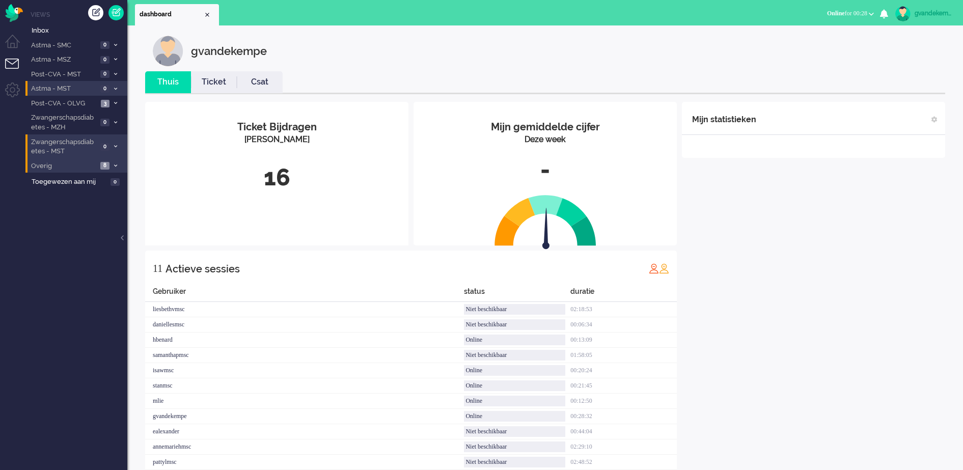
click at [117, 103] on icon at bounding box center [115, 103] width 3 height 4
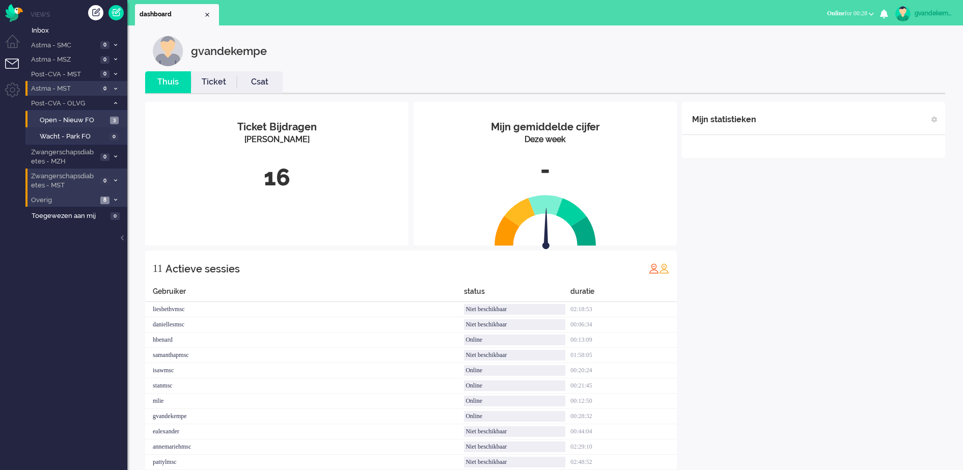
click at [115, 104] on icon at bounding box center [115, 103] width 3 height 4
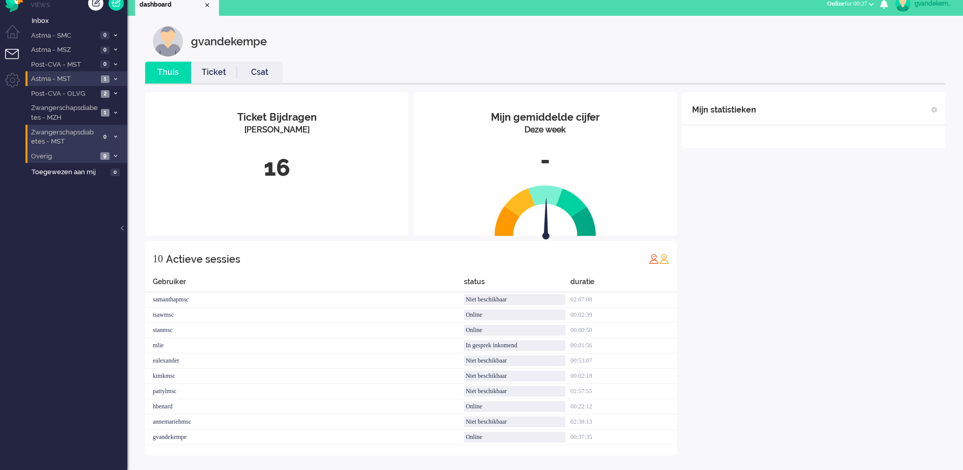
scroll to position [13, 0]
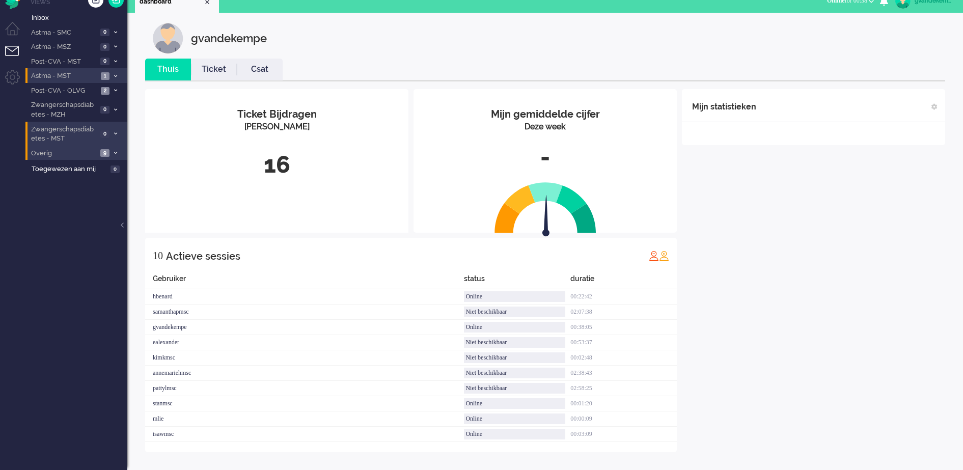
click at [112, 75] on span at bounding box center [116, 76] width 8 height 6
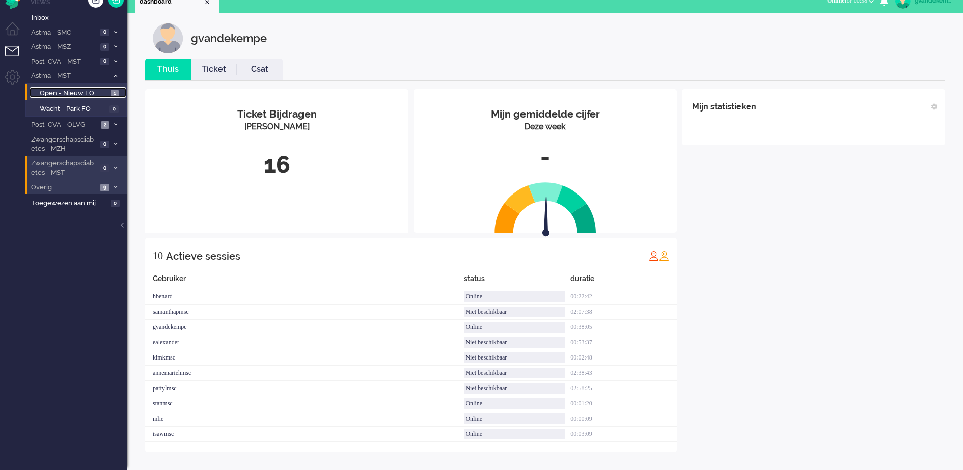
click at [101, 90] on span "Open - Nieuw FO" at bounding box center [74, 94] width 68 height 10
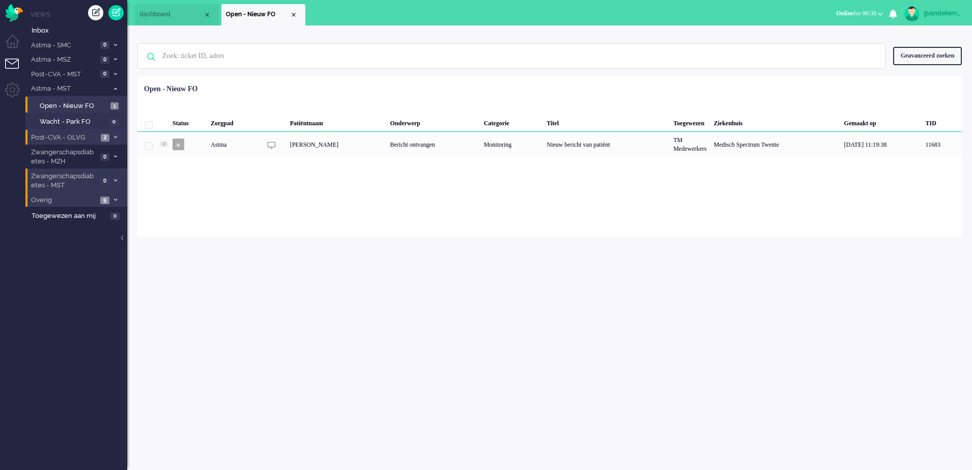
click at [111, 136] on li "Post-CVA - OLVG 2" at bounding box center [76, 137] width 102 height 15
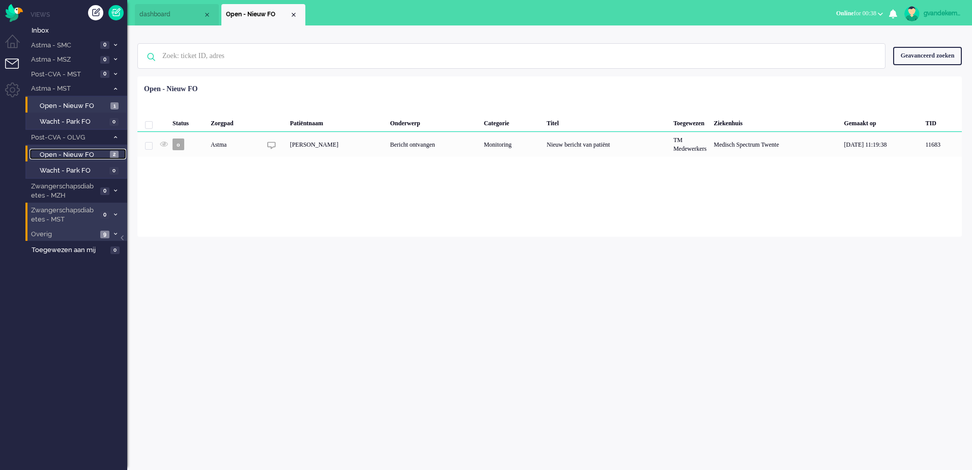
click at [83, 154] on span "Open - Nieuw FO" at bounding box center [74, 155] width 68 height 10
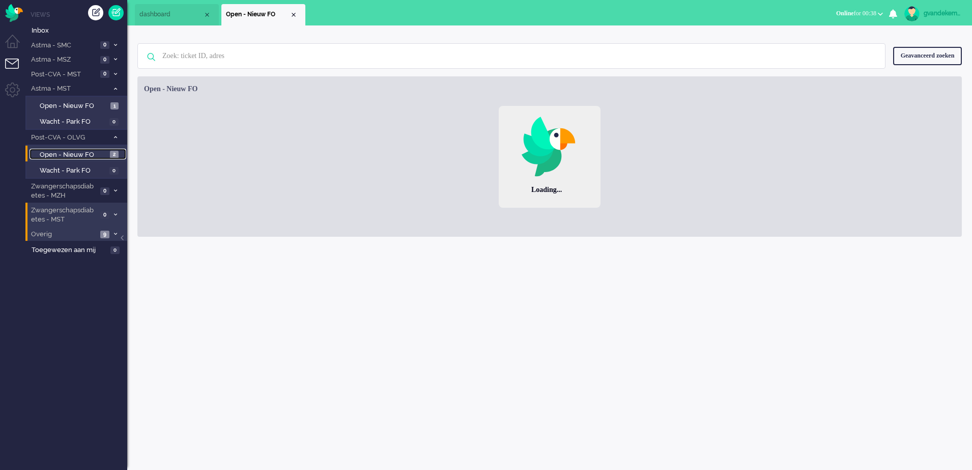
click at [83, 154] on span "Open - Nieuw FO" at bounding box center [74, 155] width 68 height 10
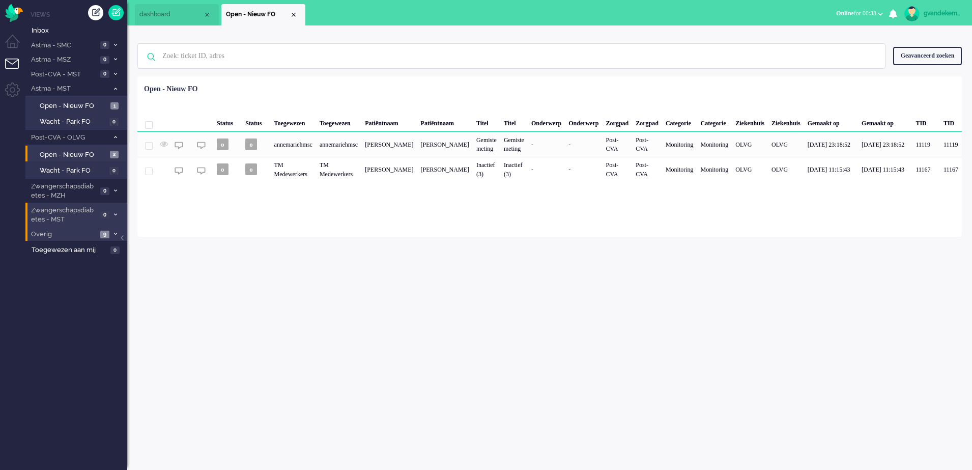
click at [116, 136] on icon at bounding box center [115, 137] width 3 height 4
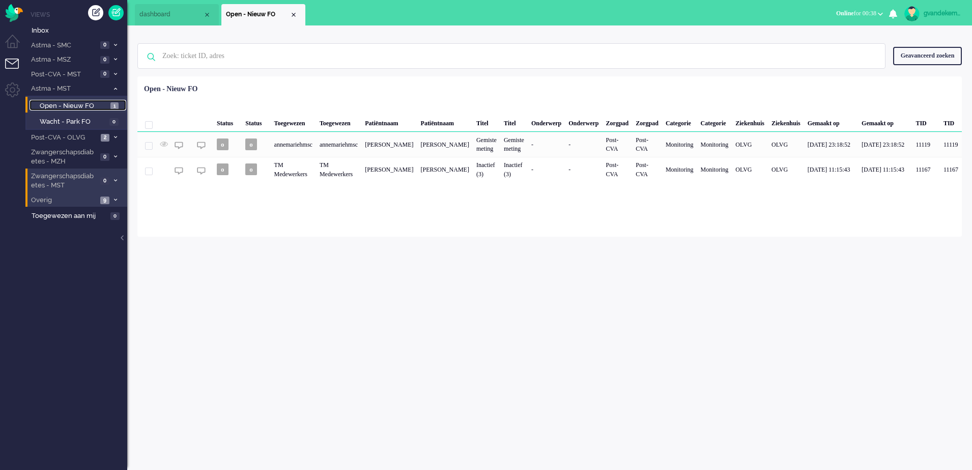
click at [88, 104] on span "Open - Nieuw FO" at bounding box center [74, 106] width 68 height 10
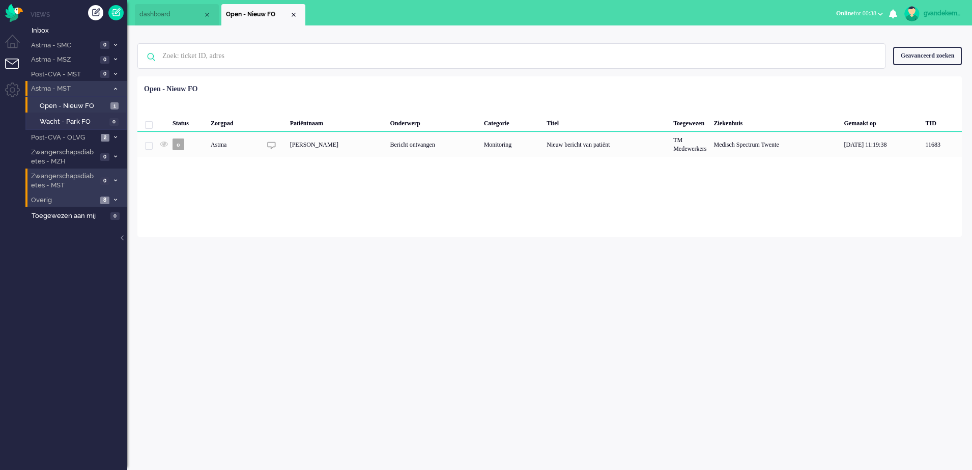
click at [115, 89] on icon at bounding box center [115, 89] width 3 height 4
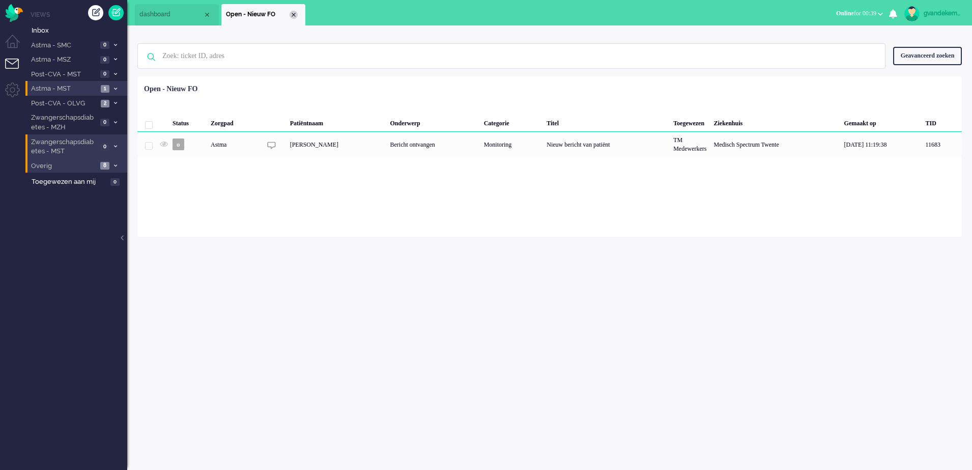
click at [294, 14] on div "Close tab" at bounding box center [294, 15] width 8 height 8
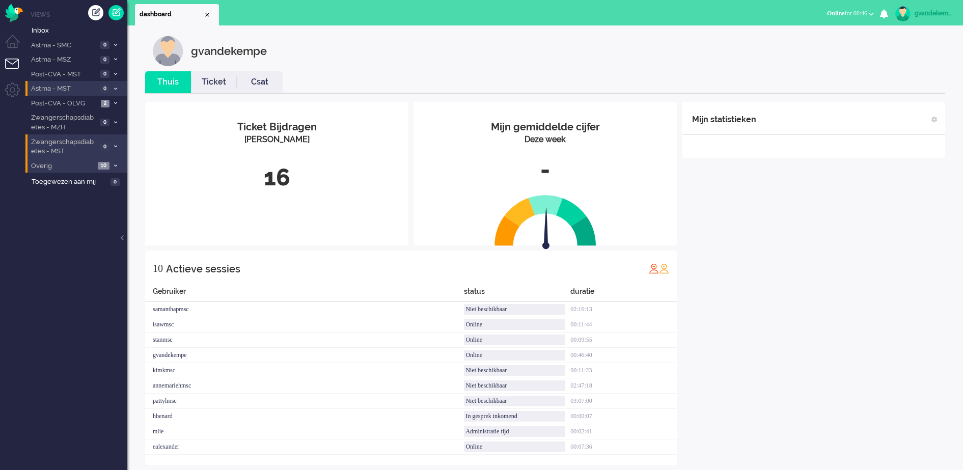
click at [113, 164] on span at bounding box center [116, 166] width 8 height 6
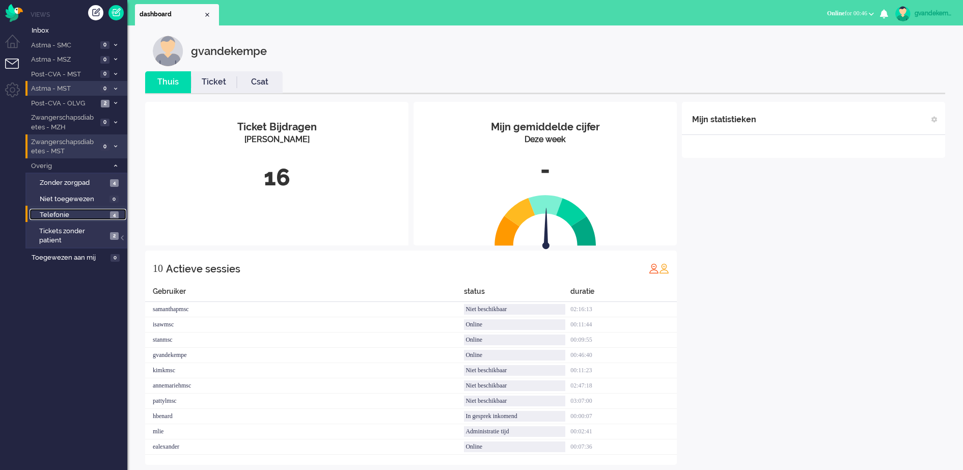
click at [110, 216] on span "4" at bounding box center [114, 215] width 9 height 8
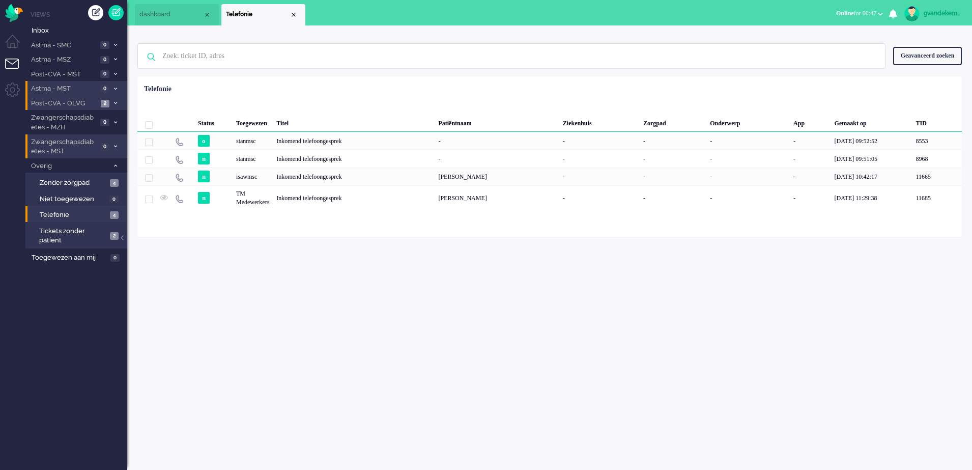
click at [103, 100] on span "2" at bounding box center [105, 104] width 9 height 8
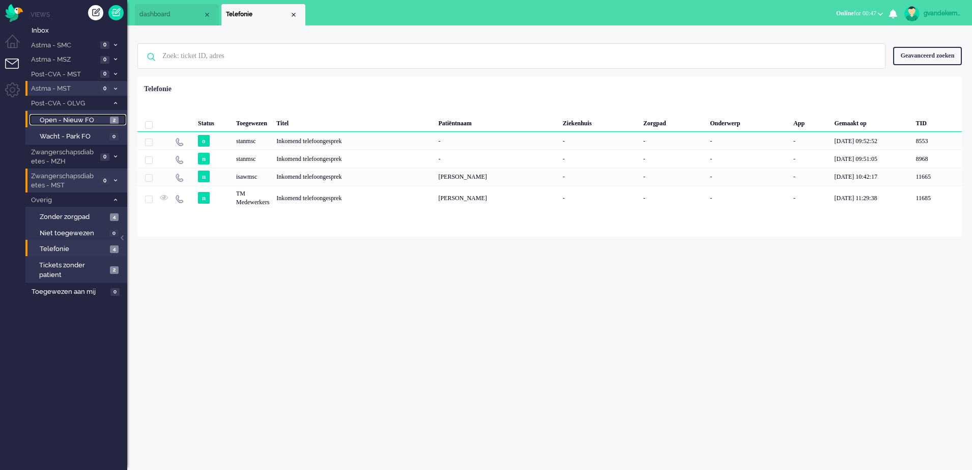
click at [100, 119] on span "Open - Nieuw FO" at bounding box center [74, 121] width 68 height 10
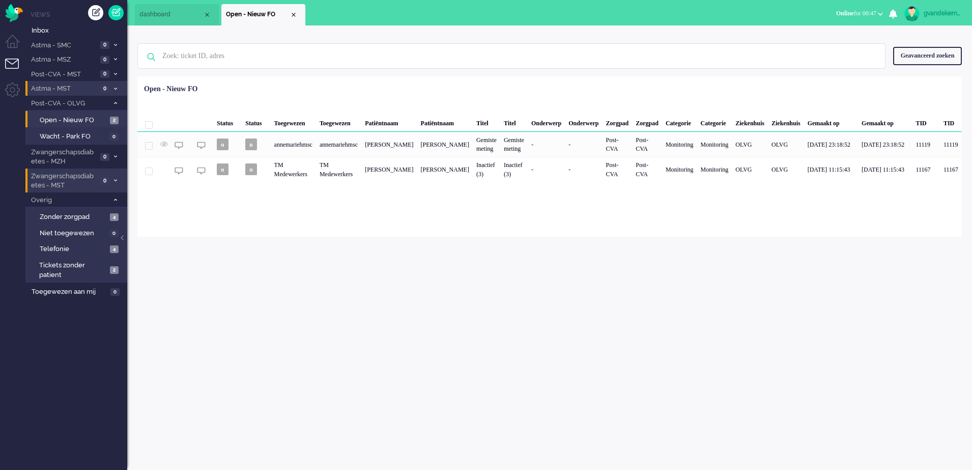
click at [115, 101] on icon at bounding box center [115, 103] width 3 height 4
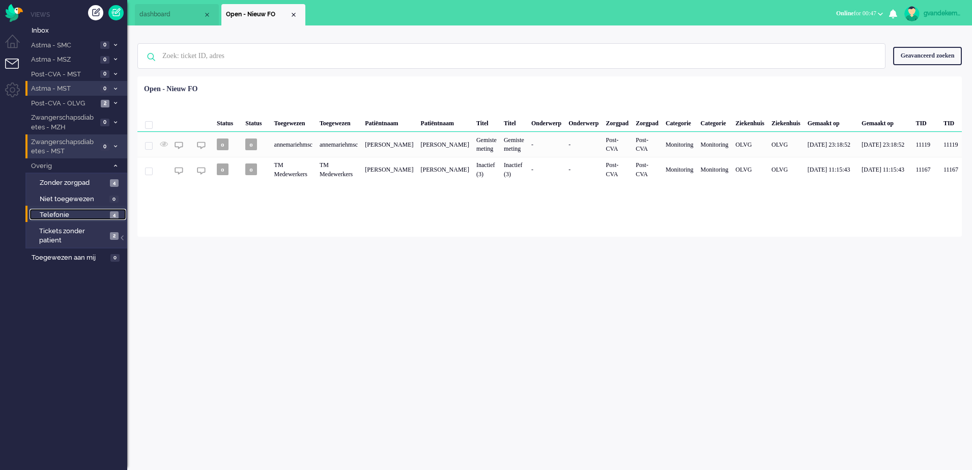
click at [111, 218] on span "4" at bounding box center [114, 215] width 9 height 8
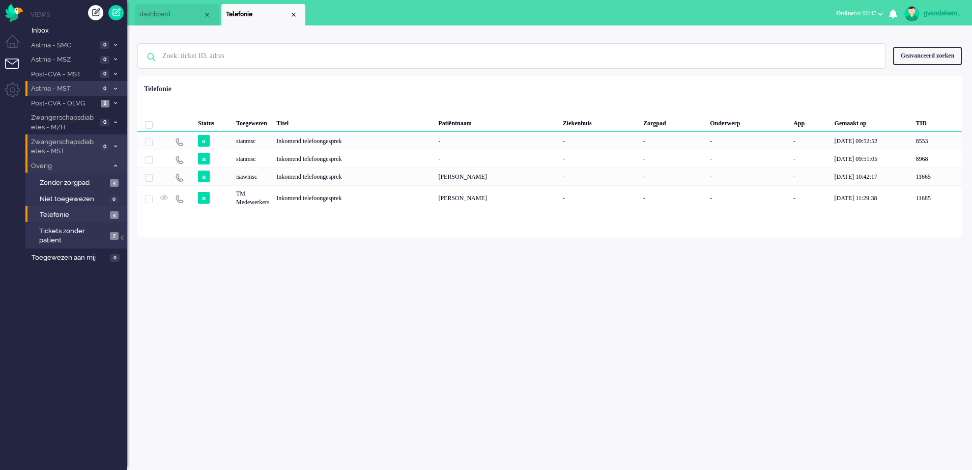
click at [115, 164] on icon at bounding box center [115, 166] width 3 height 4
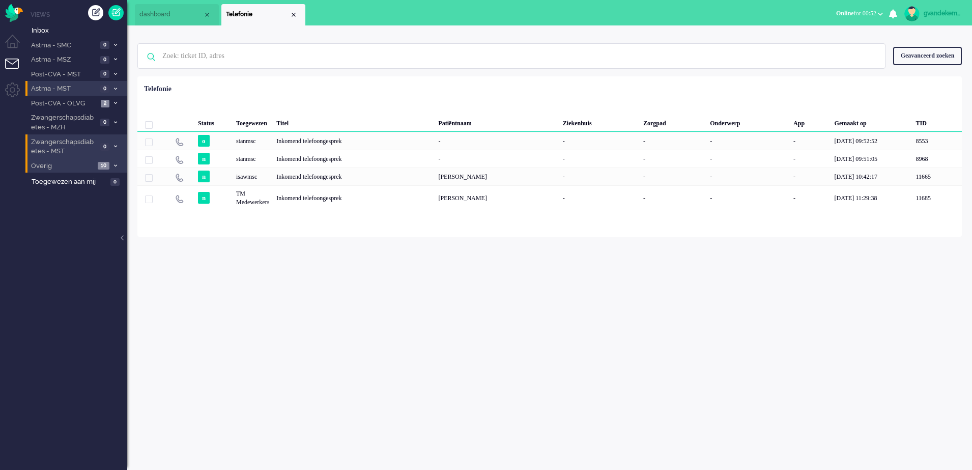
click at [881, 15] on b "button" at bounding box center [880, 14] width 5 height 4
click at [841, 33] on label "Niet beschikbaar" at bounding box center [841, 34] width 80 height 9
